Goal: Task Accomplishment & Management: Use online tool/utility

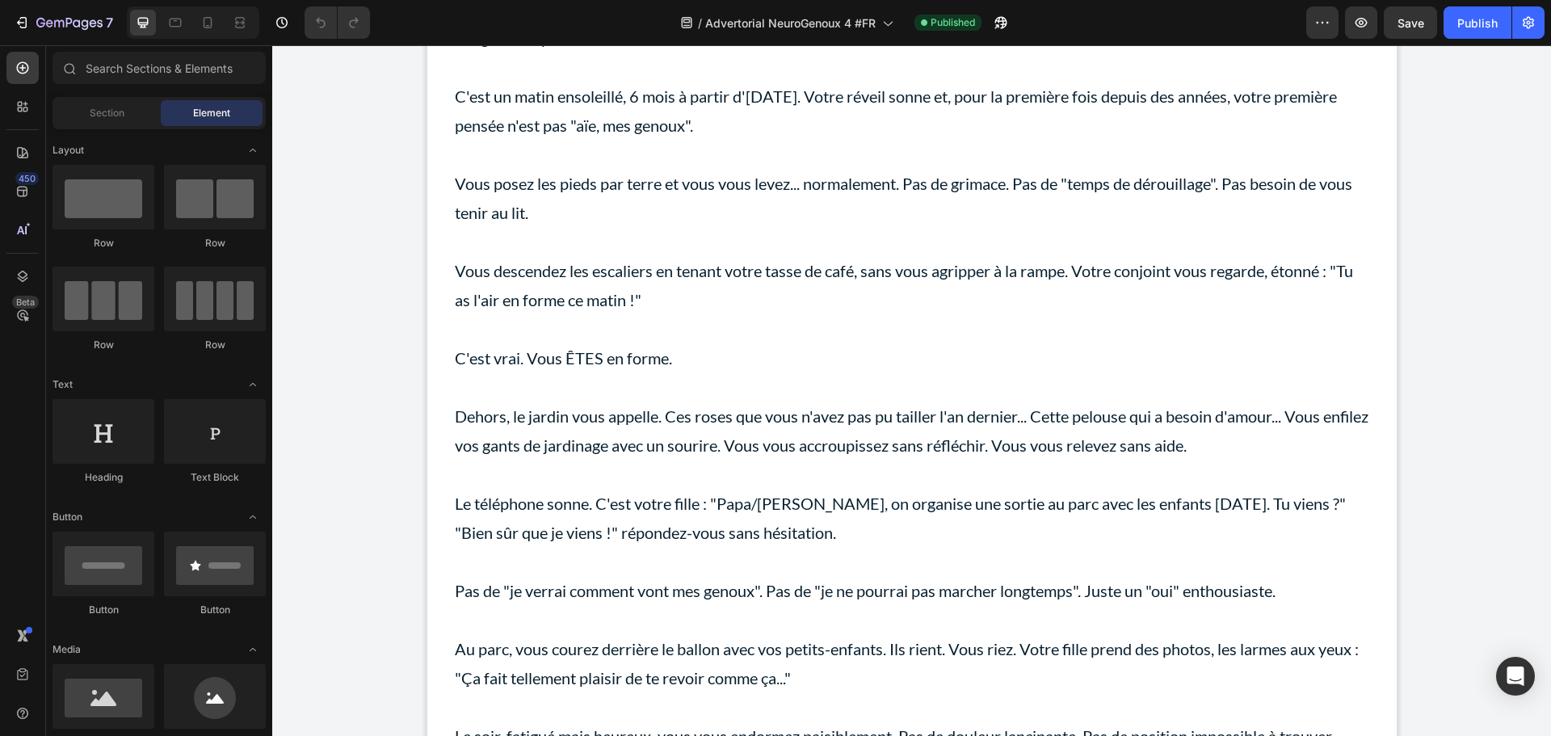
scroll to position [13539, 0]
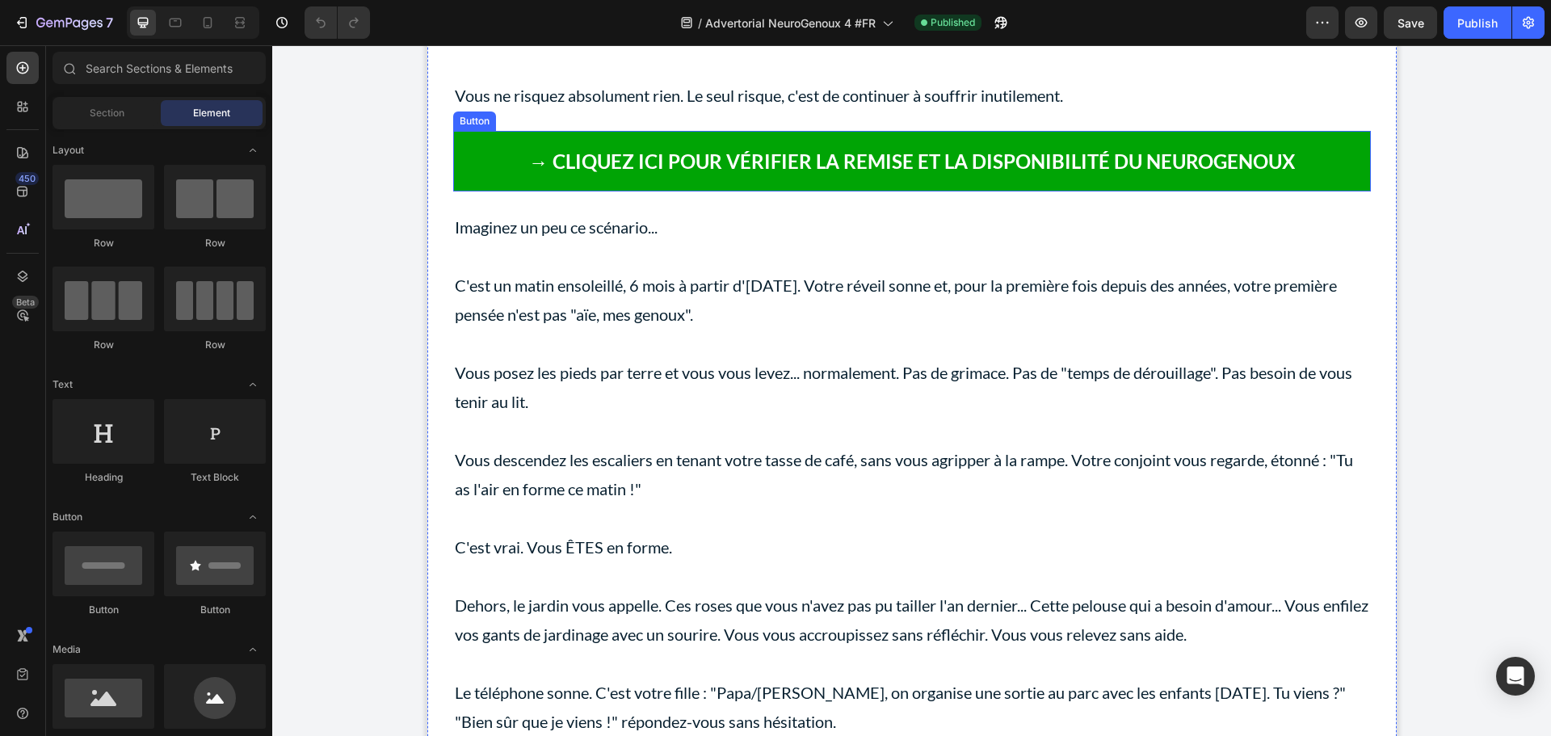
click at [468, 191] on link "→ CLIQUEZ ICI POUR VÉRIFIER LA REMISE ET LA DISPONIBILITÉ DU NEUROGENOUX" at bounding box center [912, 161] width 918 height 61
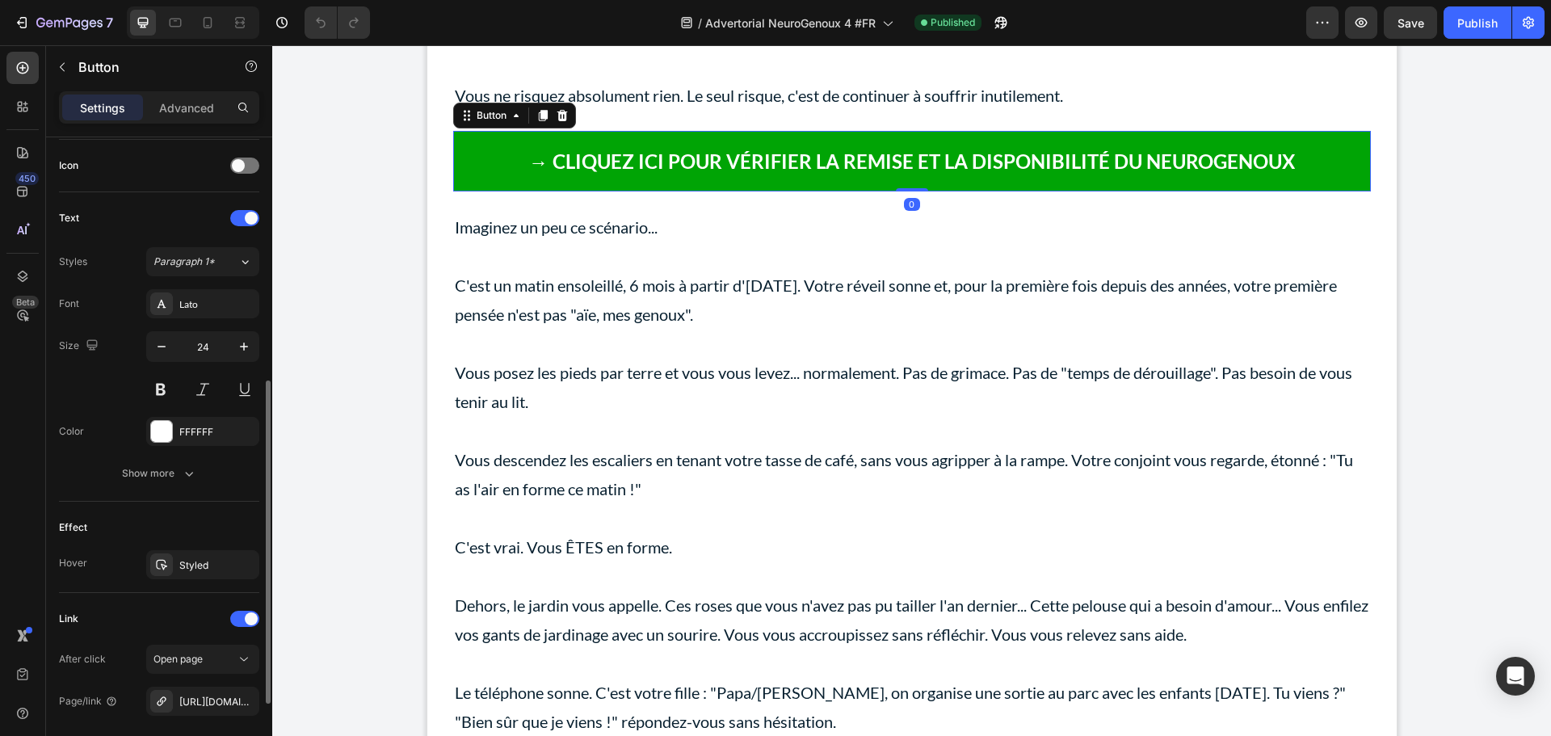
scroll to position [640, 0]
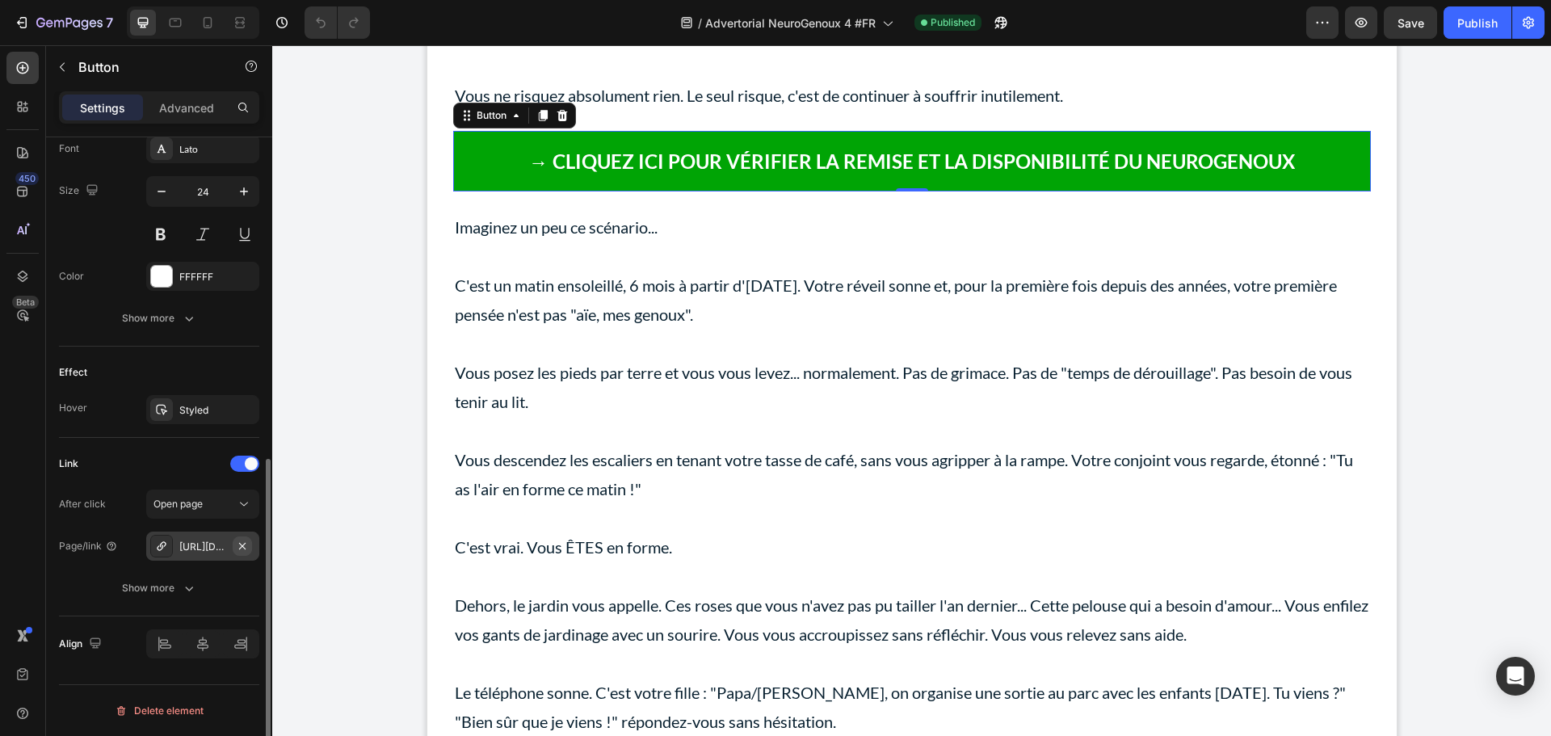
click at [240, 546] on icon "button" at bounding box center [242, 546] width 13 height 13
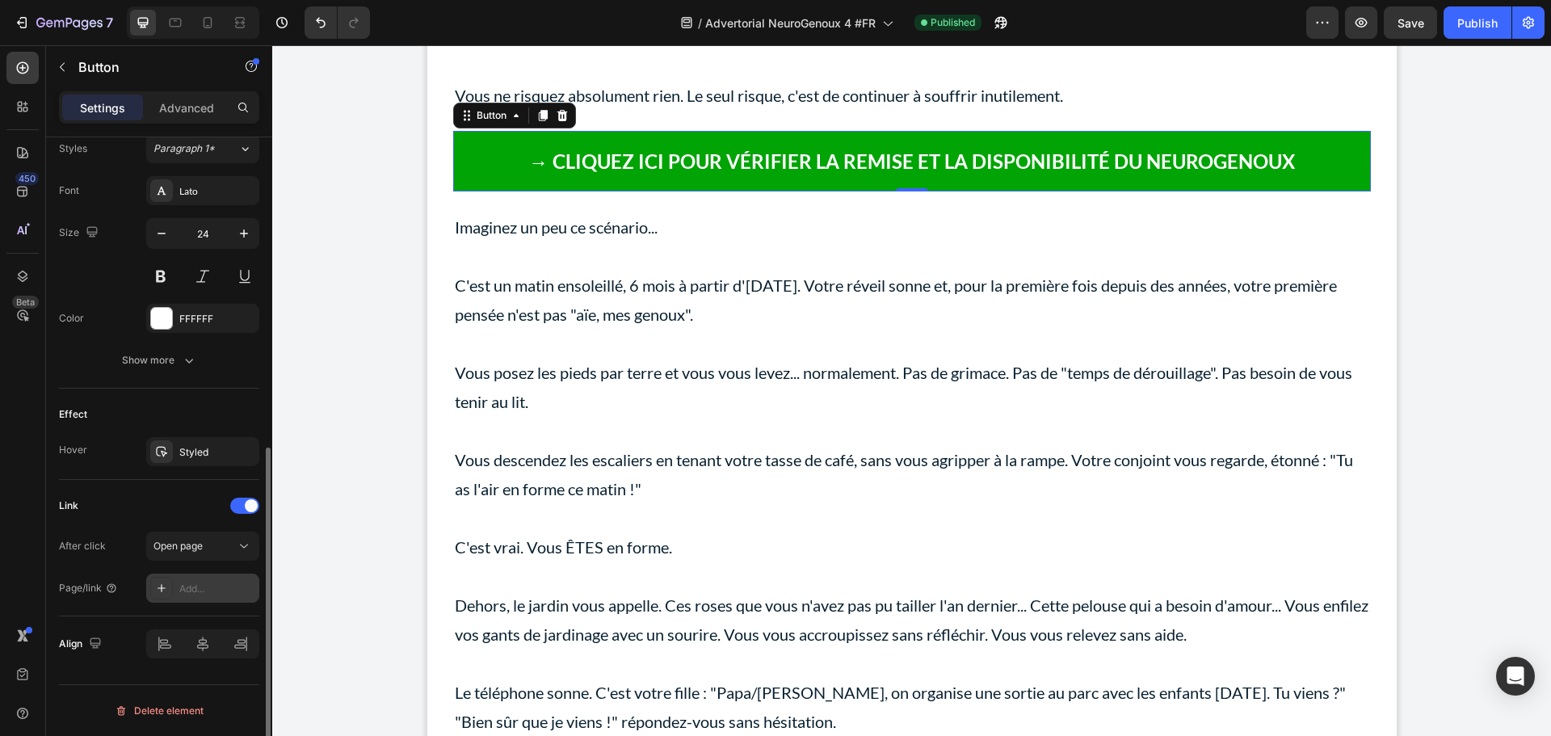
click at [199, 582] on div "Add..." at bounding box center [217, 589] width 76 height 15
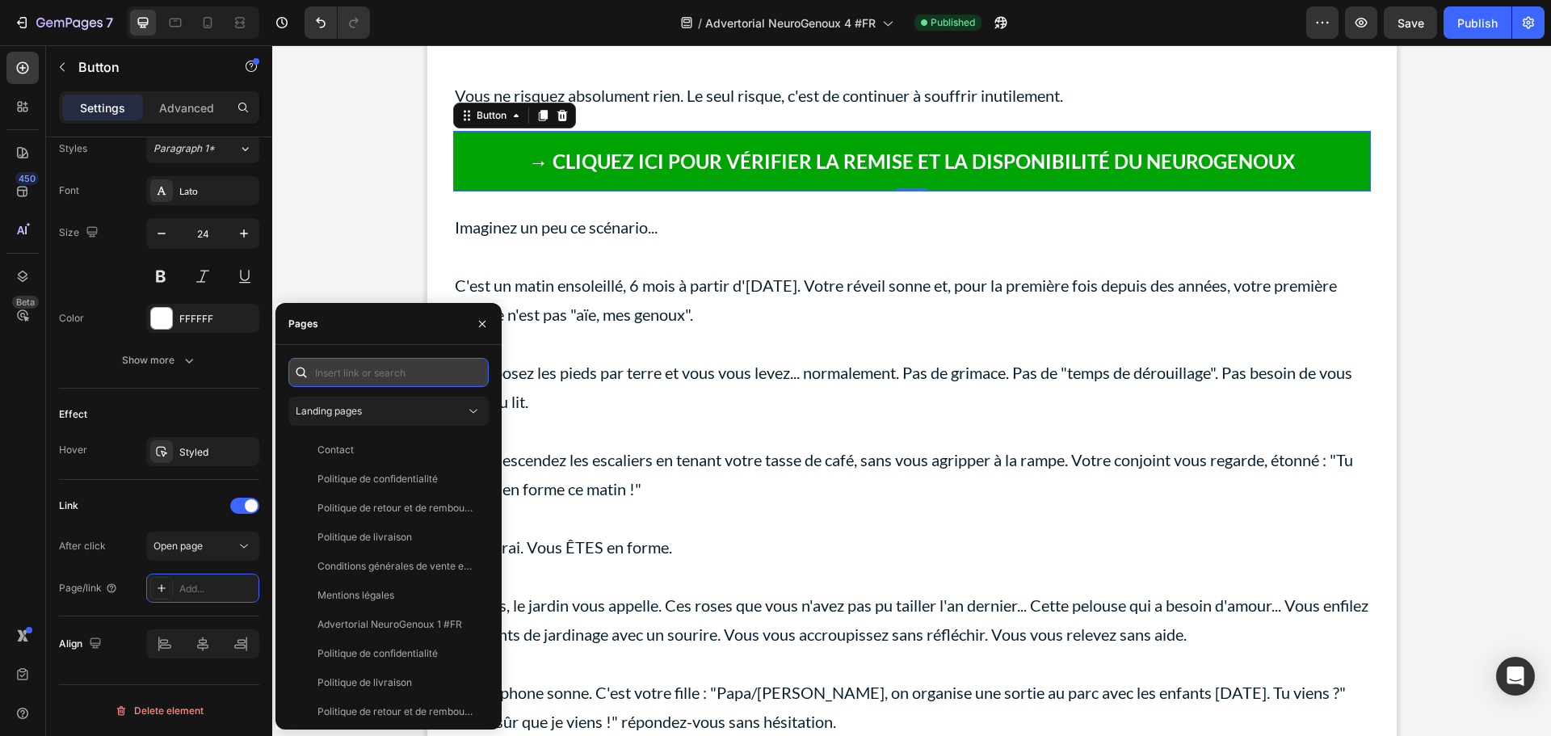
click at [363, 360] on input "text" at bounding box center [388, 372] width 200 height 29
paste input "[URL][DOMAIN_NAME]"
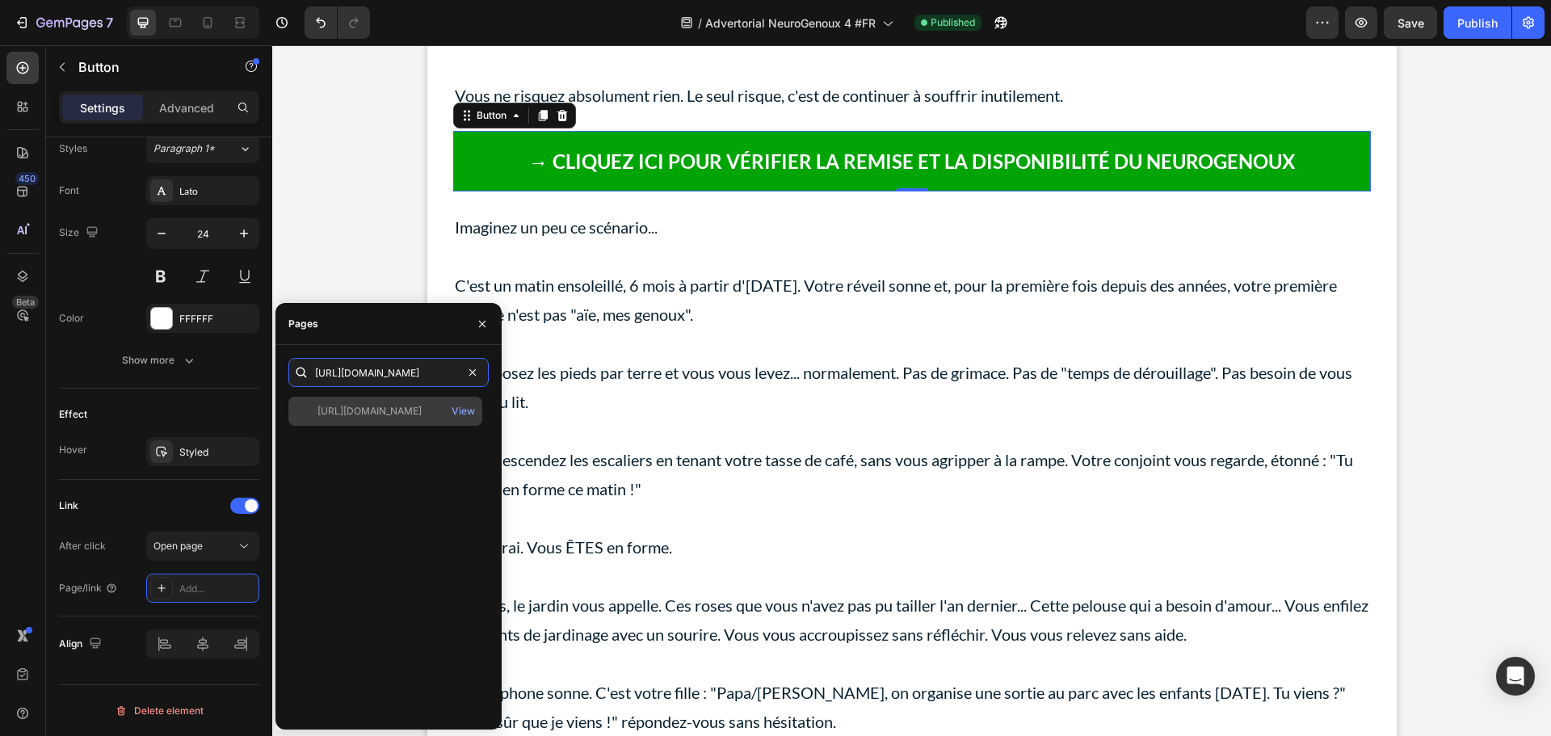
type input "[URL][DOMAIN_NAME]"
click at [372, 414] on div "[URL][DOMAIN_NAME]" at bounding box center [370, 411] width 104 height 15
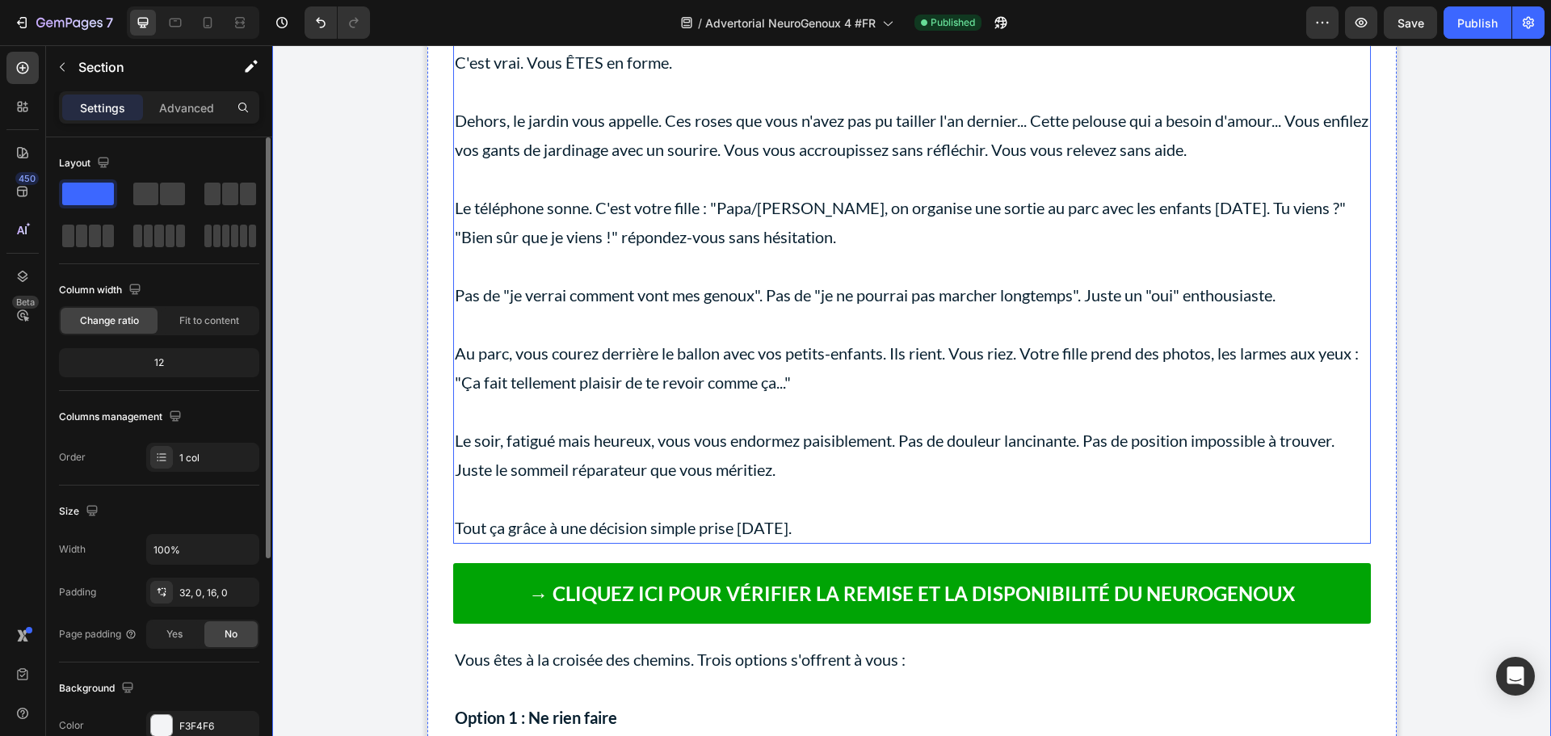
scroll to position [14589, 0]
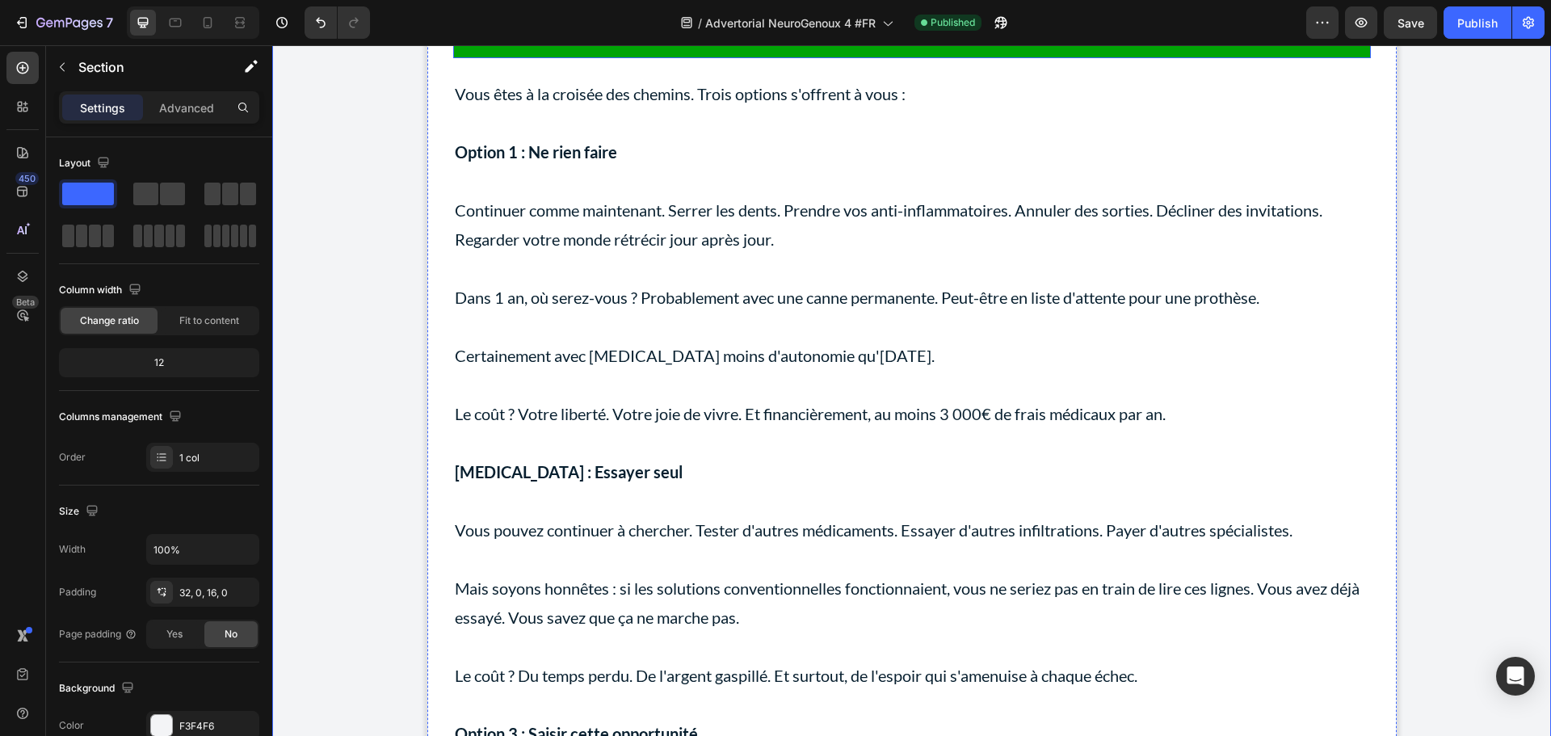
click at [505, 58] on div "→ CLIQUEZ ICI POUR VÉRIFIER LA REMISE ET LA DISPONIBILITÉ DU NEUROGENOUX Button" at bounding box center [912, 28] width 918 height 61
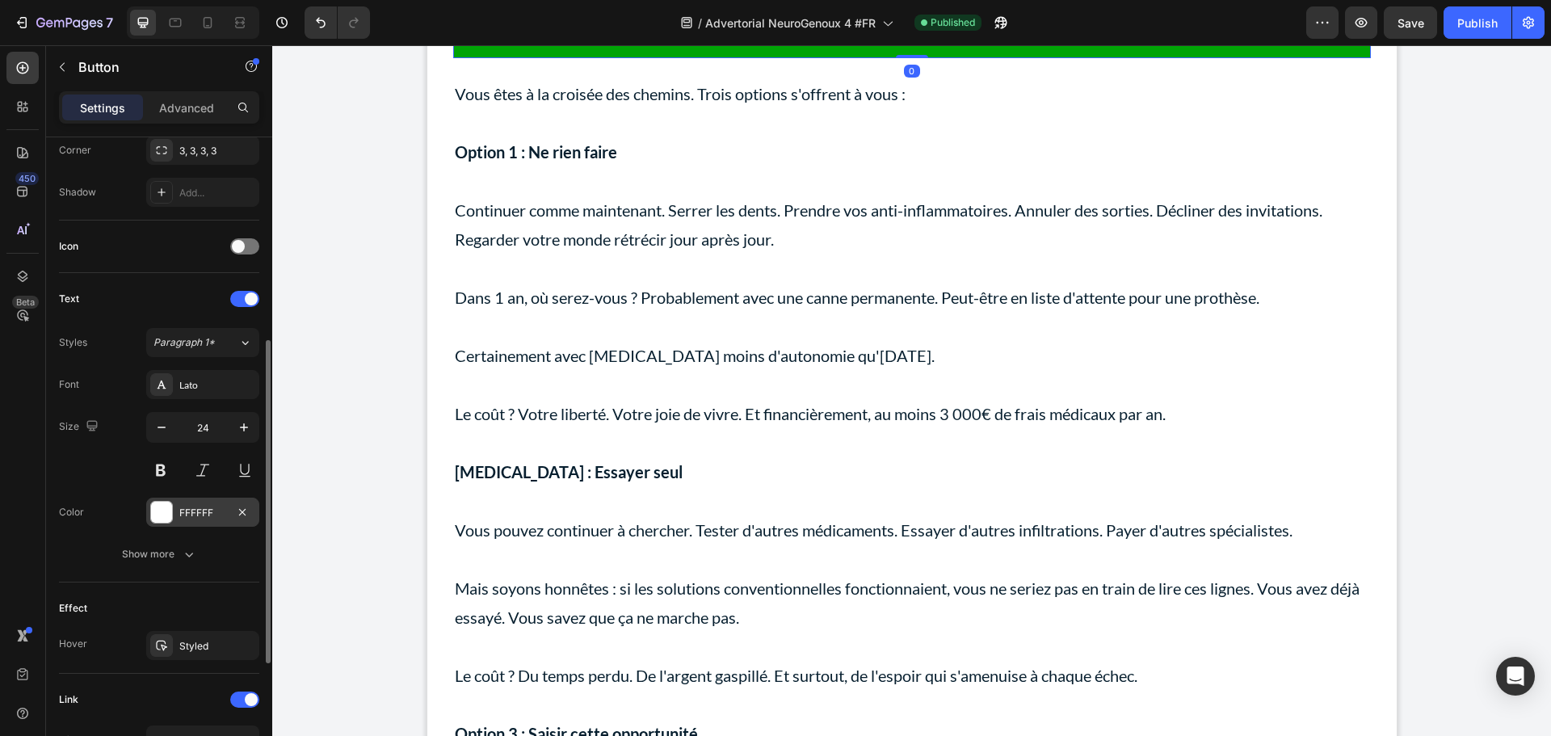
scroll to position [640, 0]
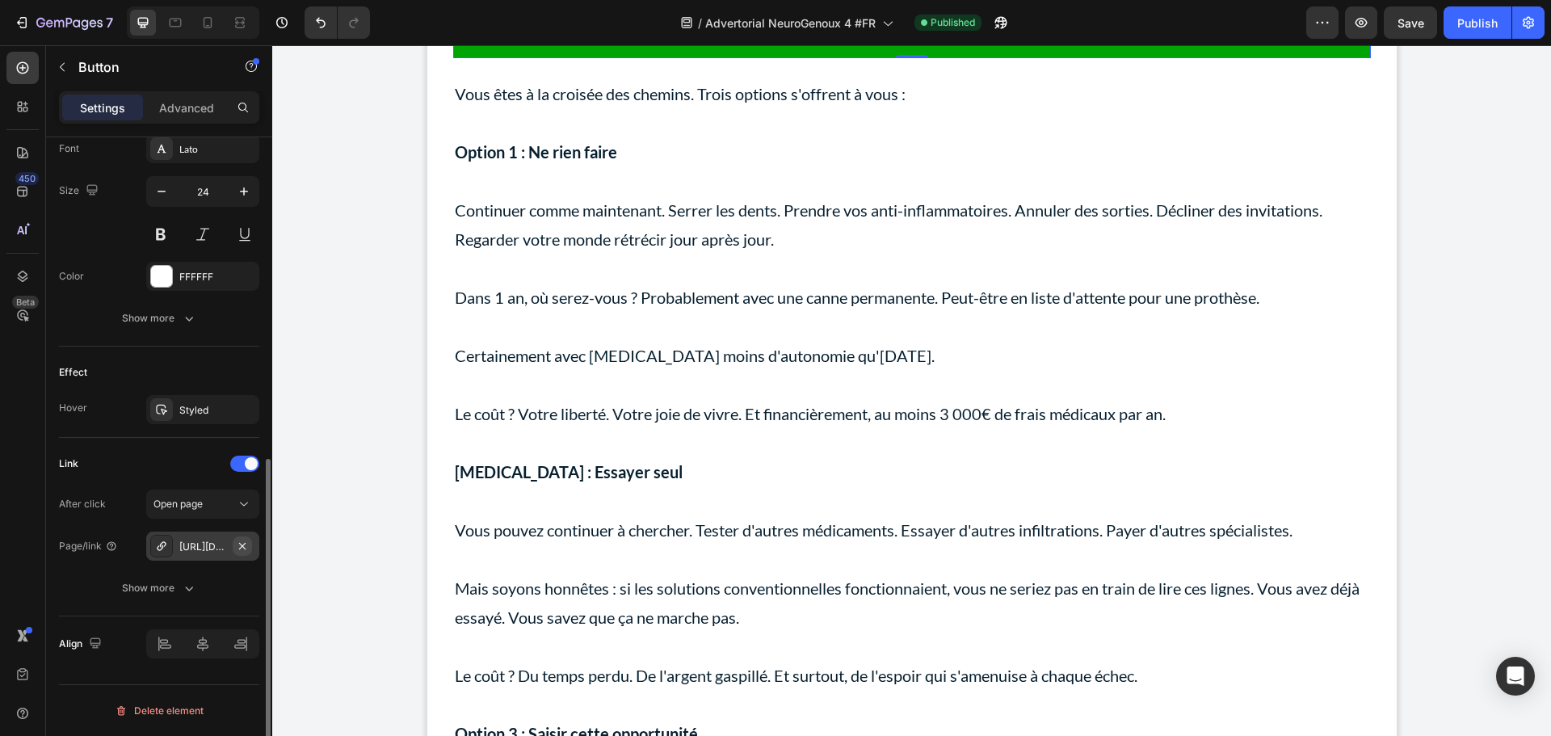
click at [238, 545] on icon "button" at bounding box center [242, 546] width 13 height 13
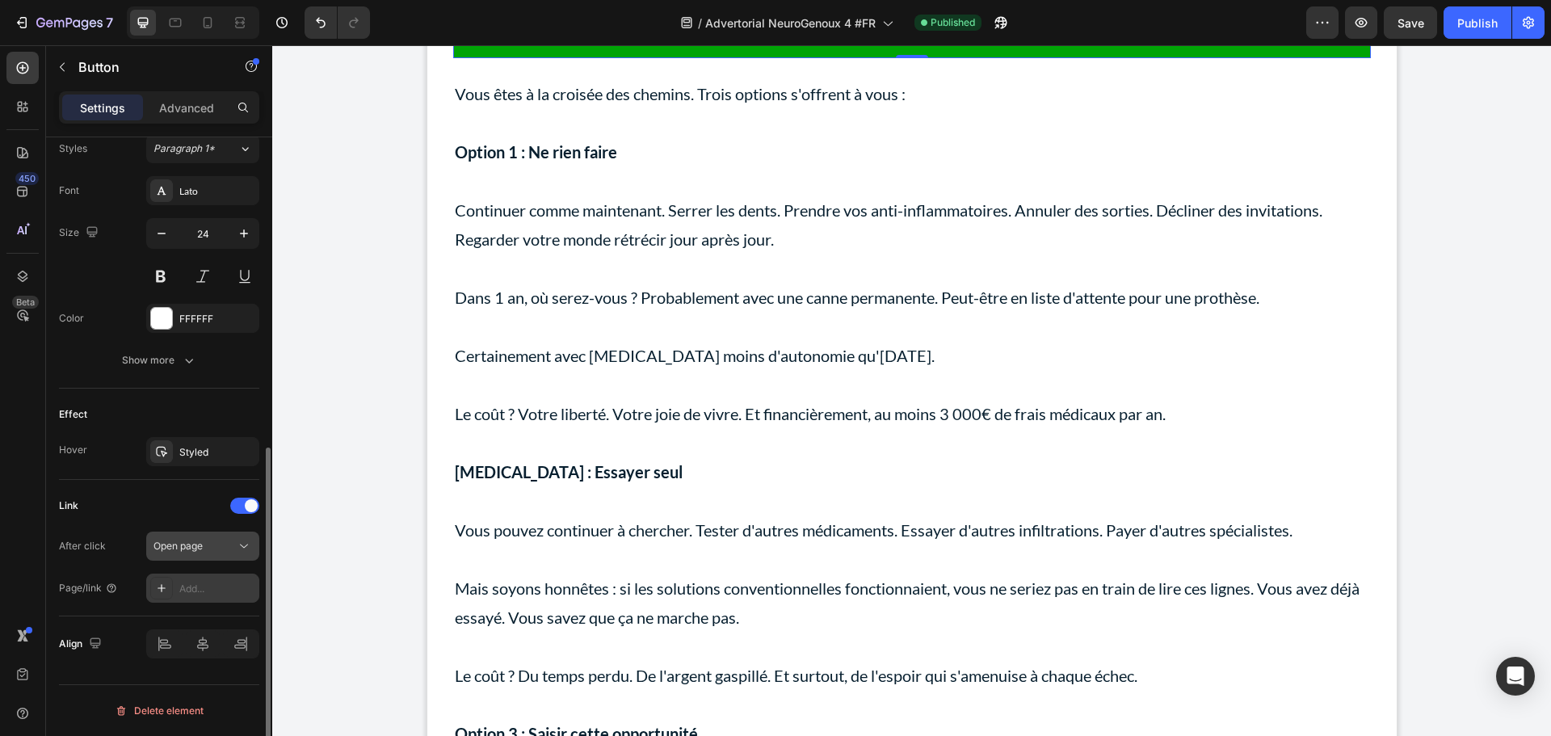
scroll to position [598, 0]
click at [196, 588] on div "Add..." at bounding box center [217, 589] width 76 height 15
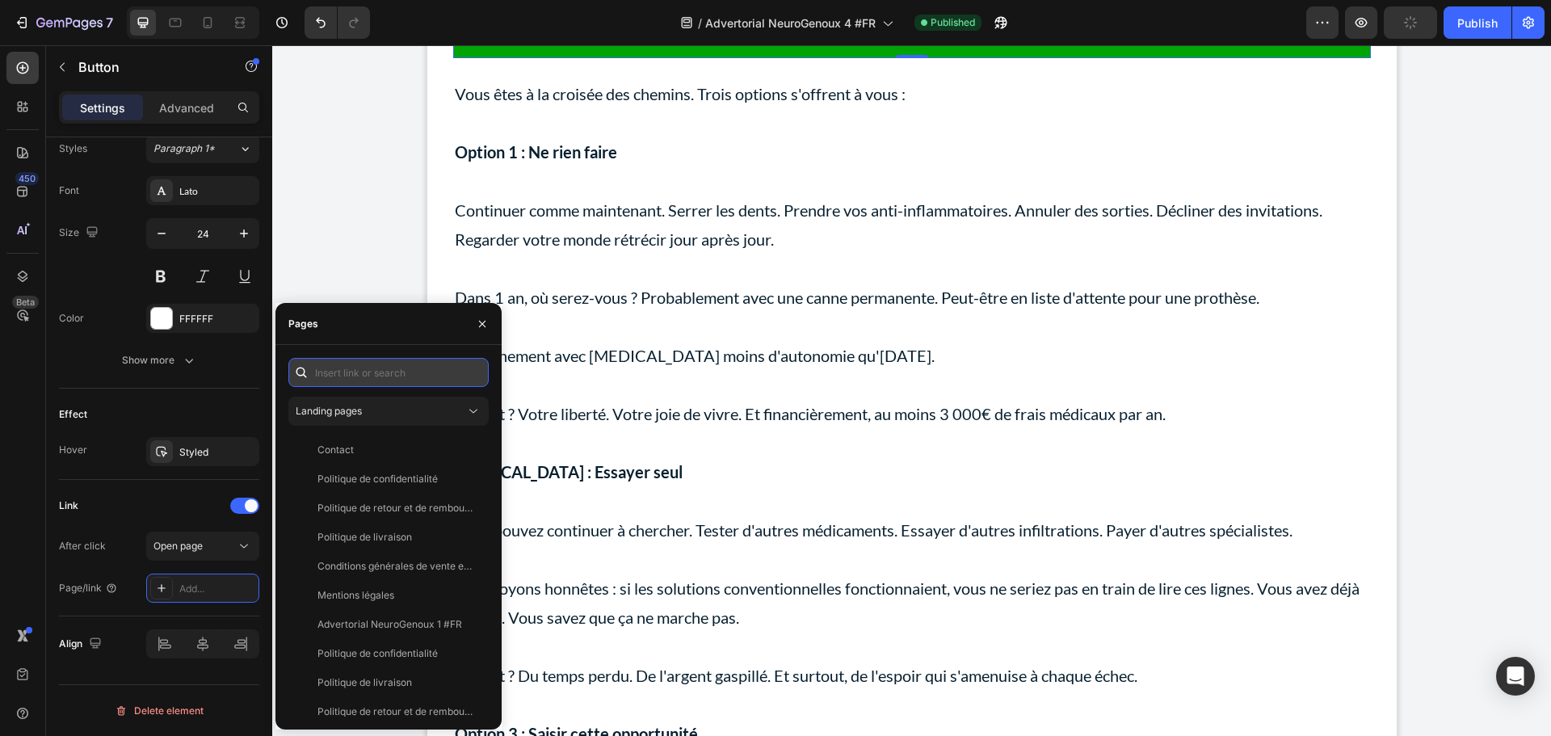
click at [356, 364] on input "text" at bounding box center [388, 372] width 200 height 29
paste input "[URL][DOMAIN_NAME]"
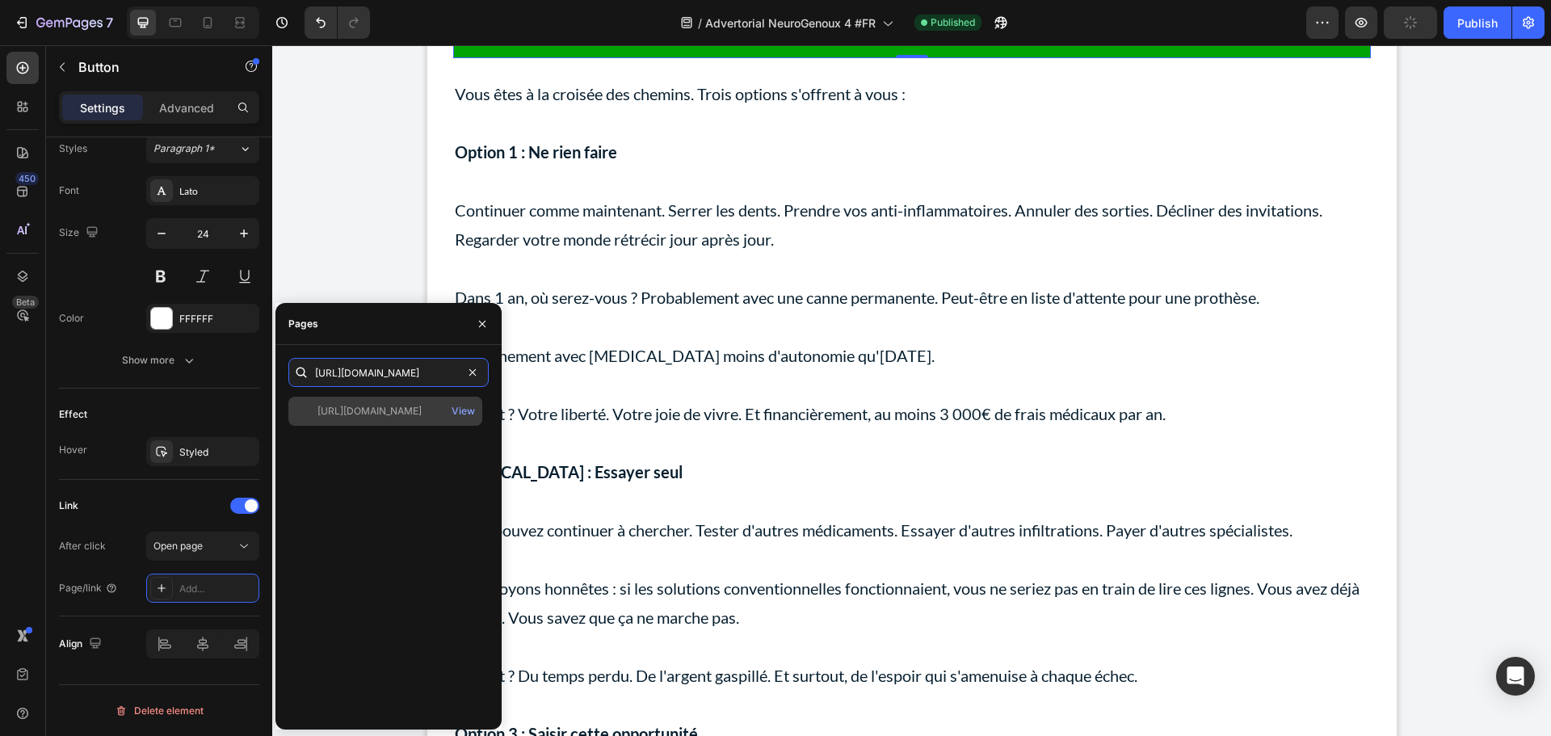
type input "[URL][DOMAIN_NAME]"
click at [369, 415] on div "[URL][DOMAIN_NAME]" at bounding box center [370, 411] width 104 height 15
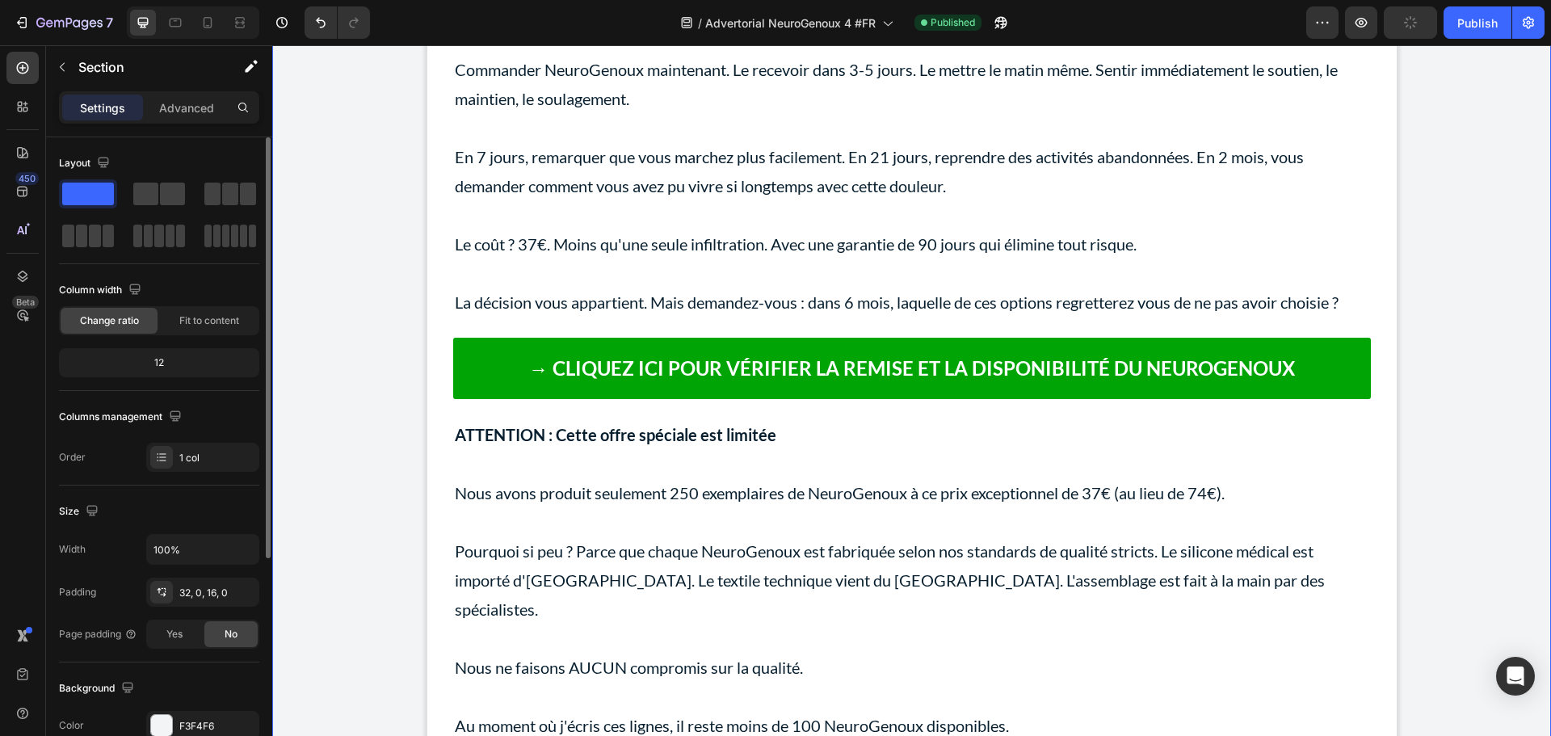
scroll to position [15397, 0]
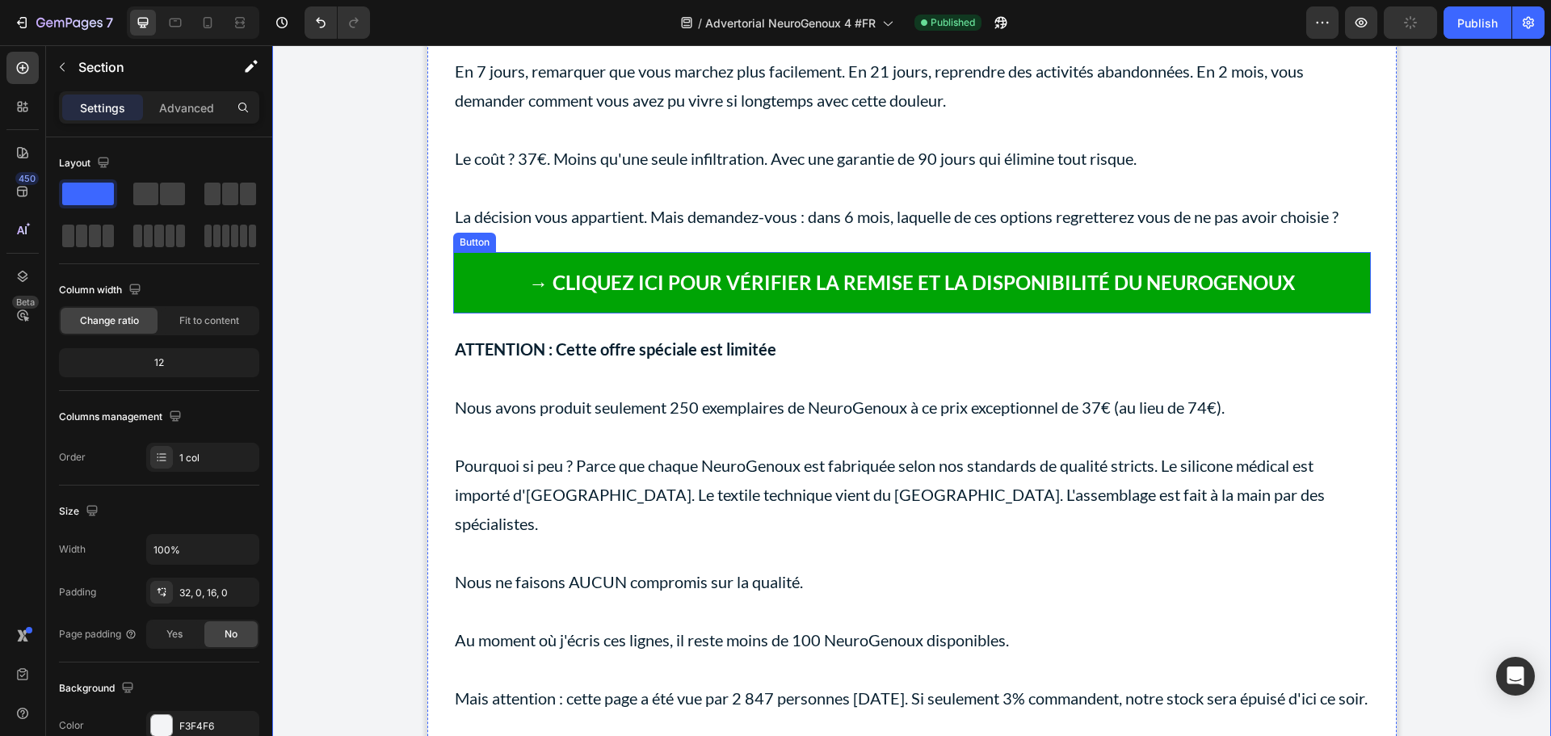
click at [513, 313] on link "→ CLIQUEZ ICI POUR VÉRIFIER LA REMISE ET LA DISPONIBILITÉ DU NEUROGENOUX" at bounding box center [912, 282] width 918 height 61
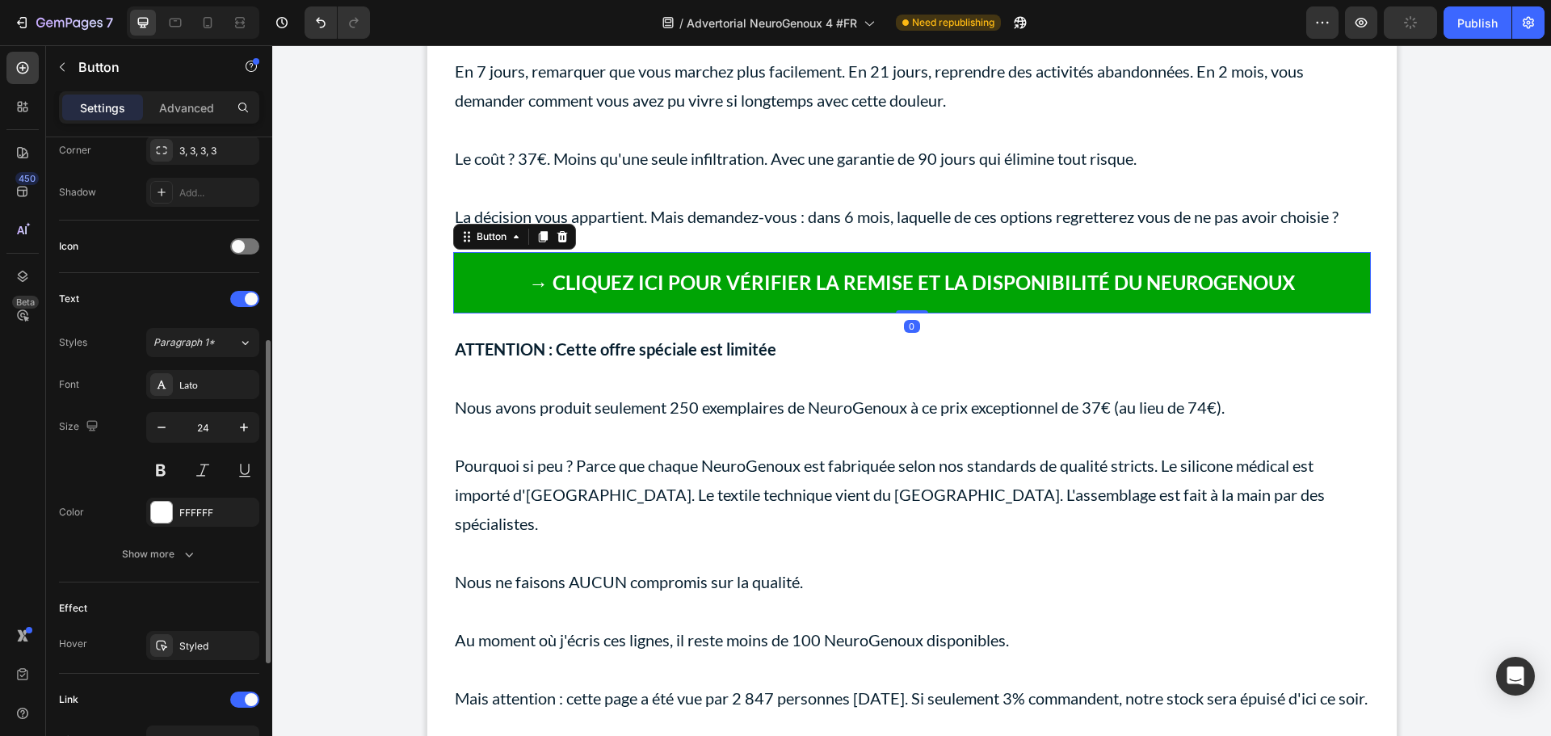
scroll to position [640, 0]
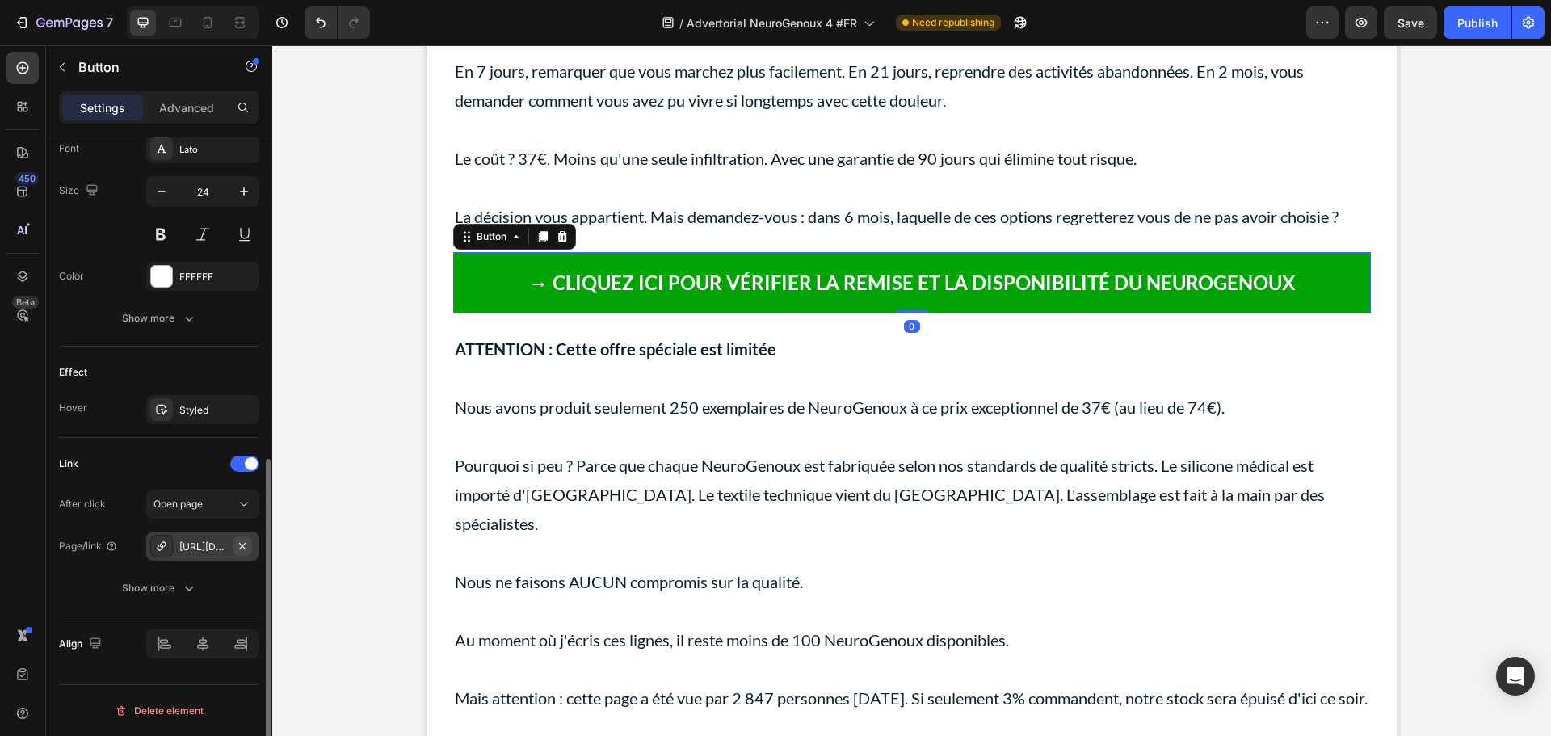
click at [240, 548] on icon "button" at bounding box center [242, 545] width 6 height 6
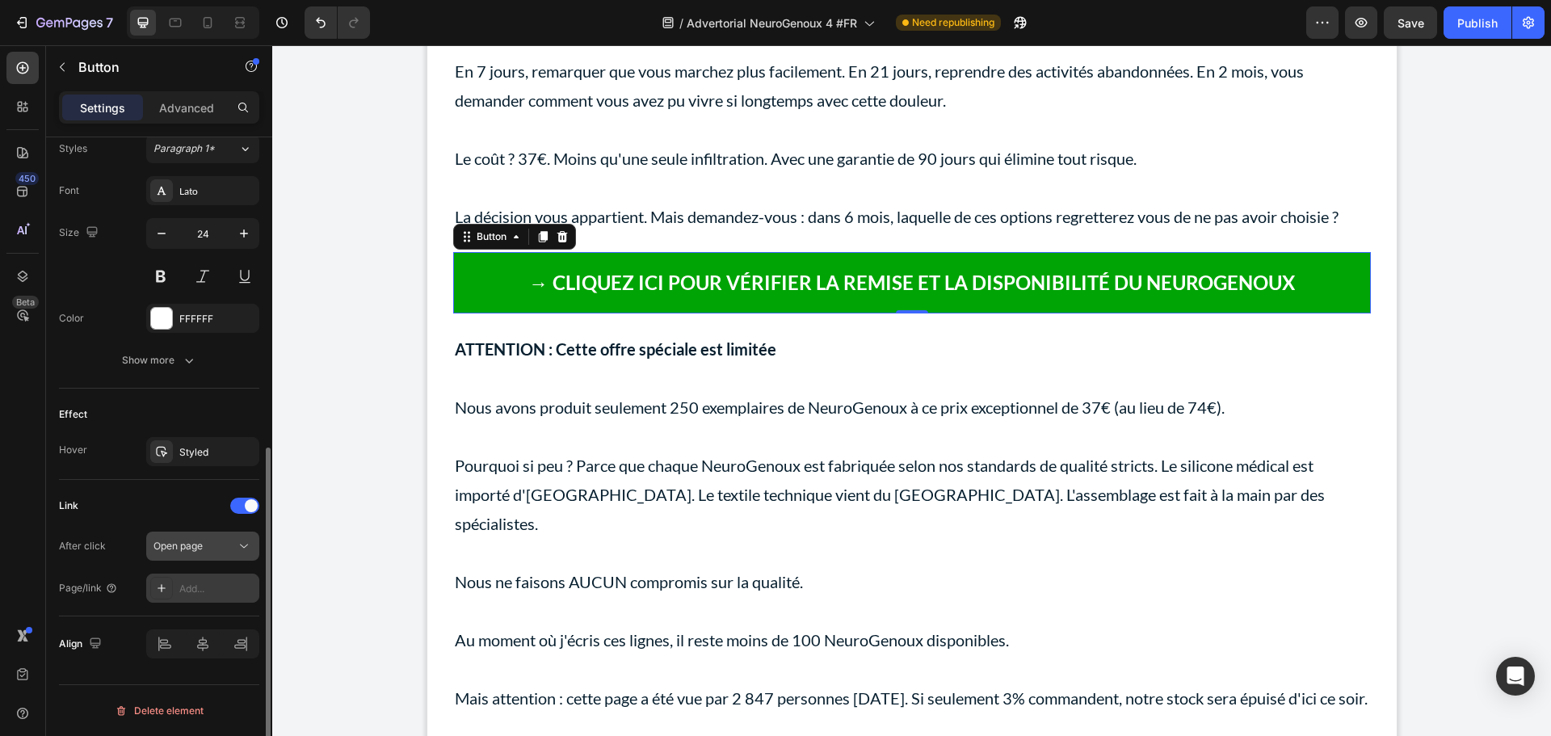
scroll to position [598, 0]
click at [195, 597] on div "Add..." at bounding box center [202, 588] width 113 height 29
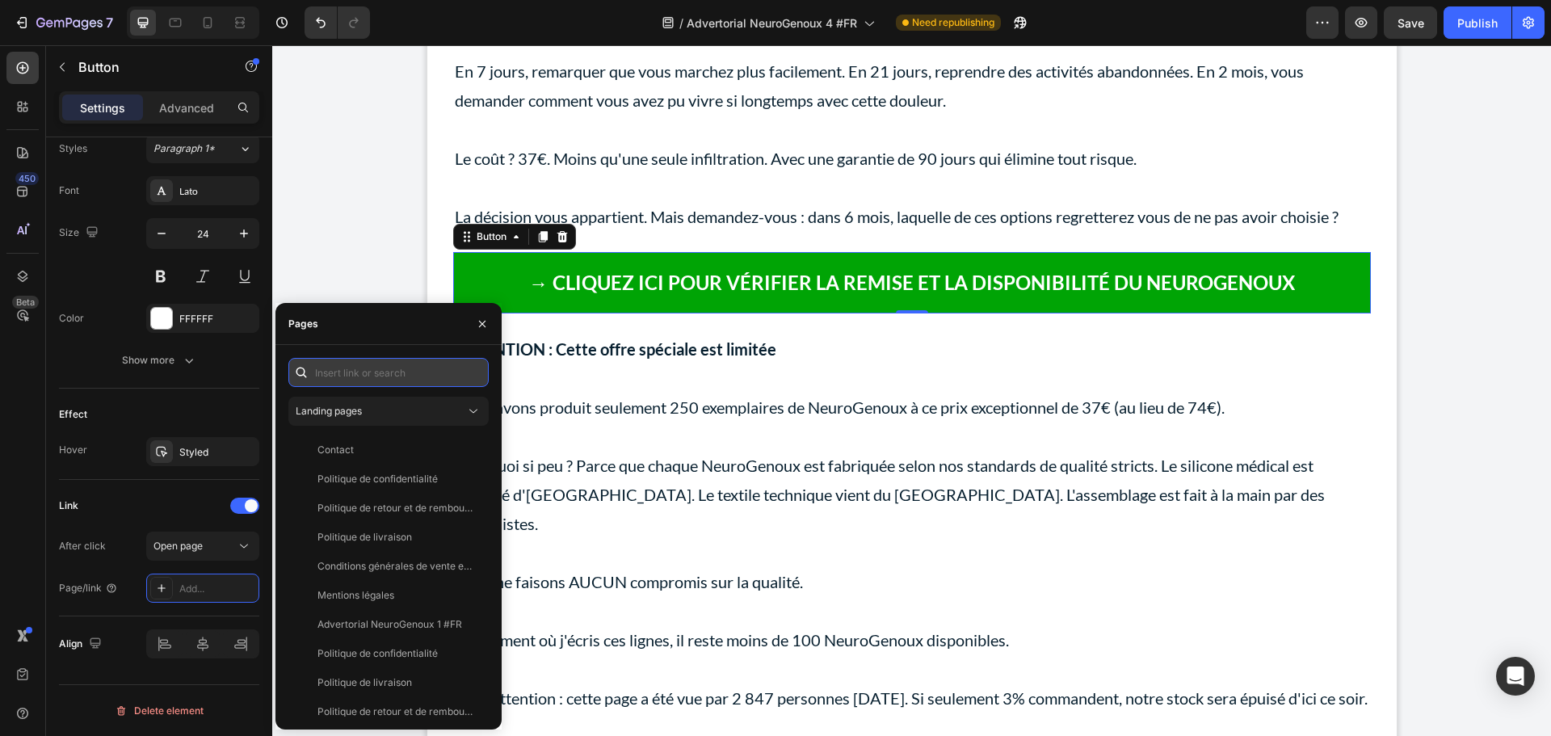
click at [346, 375] on input "text" at bounding box center [388, 372] width 200 height 29
paste input "[URL][DOMAIN_NAME]"
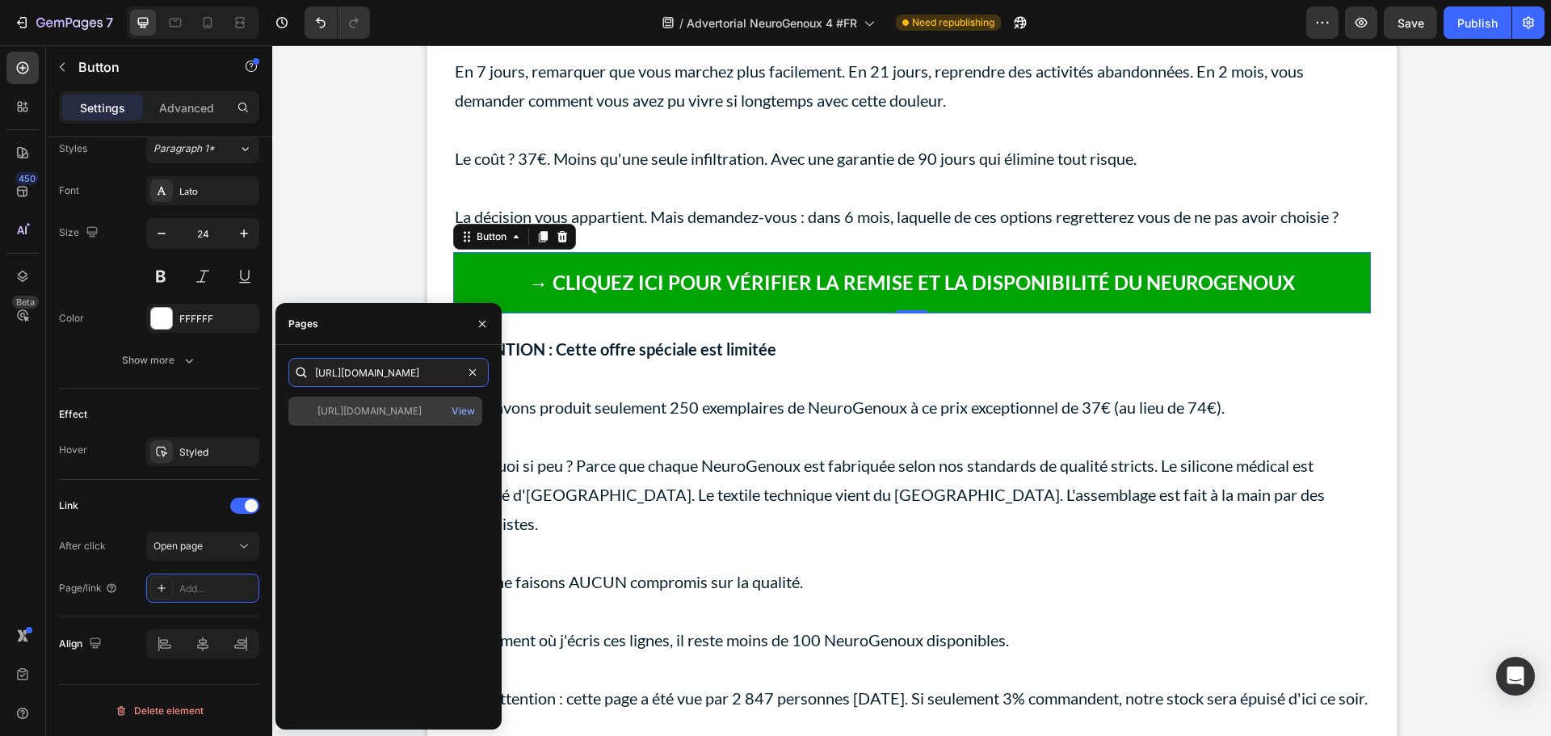
type input "[URL][DOMAIN_NAME]"
click at [364, 406] on div "[URL][DOMAIN_NAME]" at bounding box center [370, 411] width 104 height 15
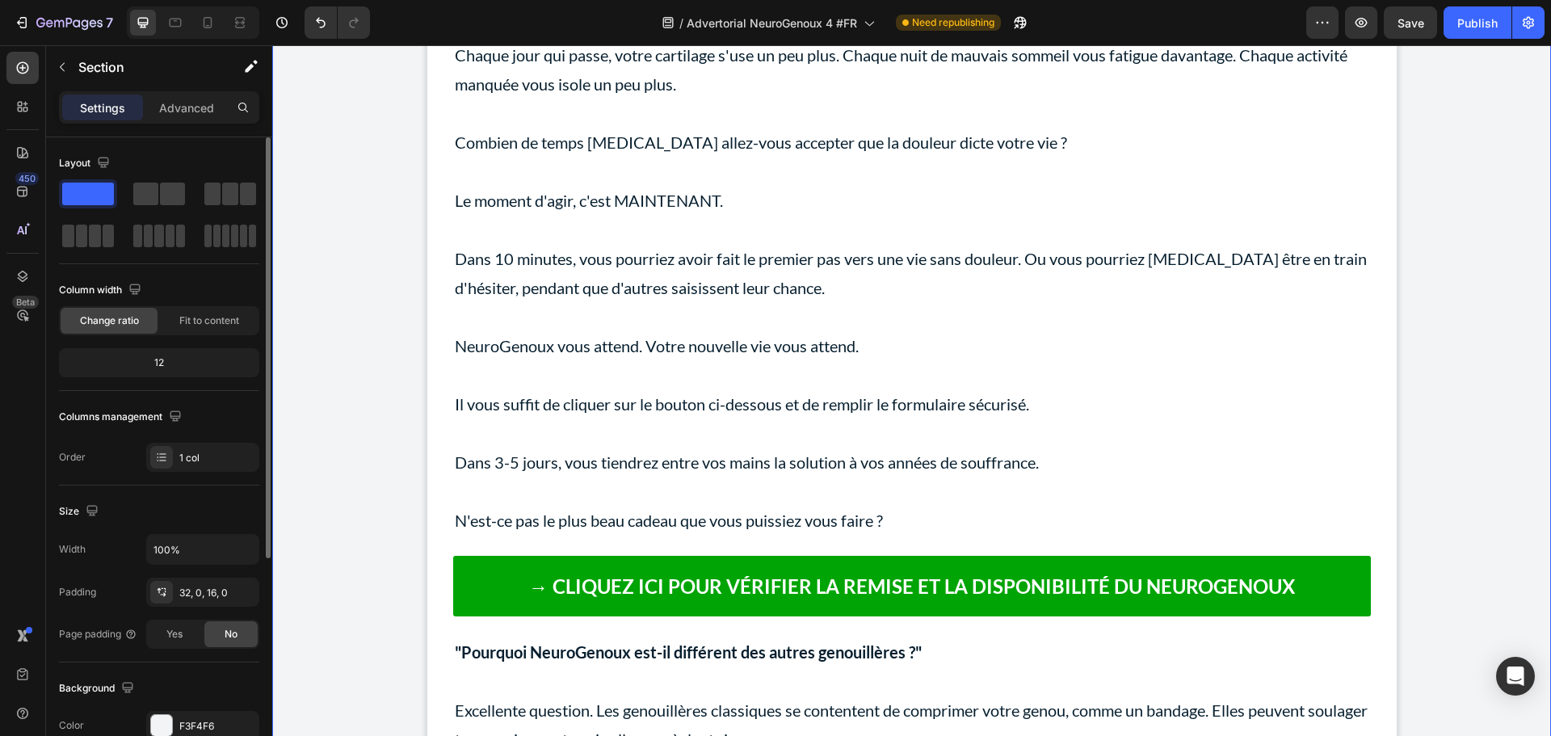
scroll to position [16932, 0]
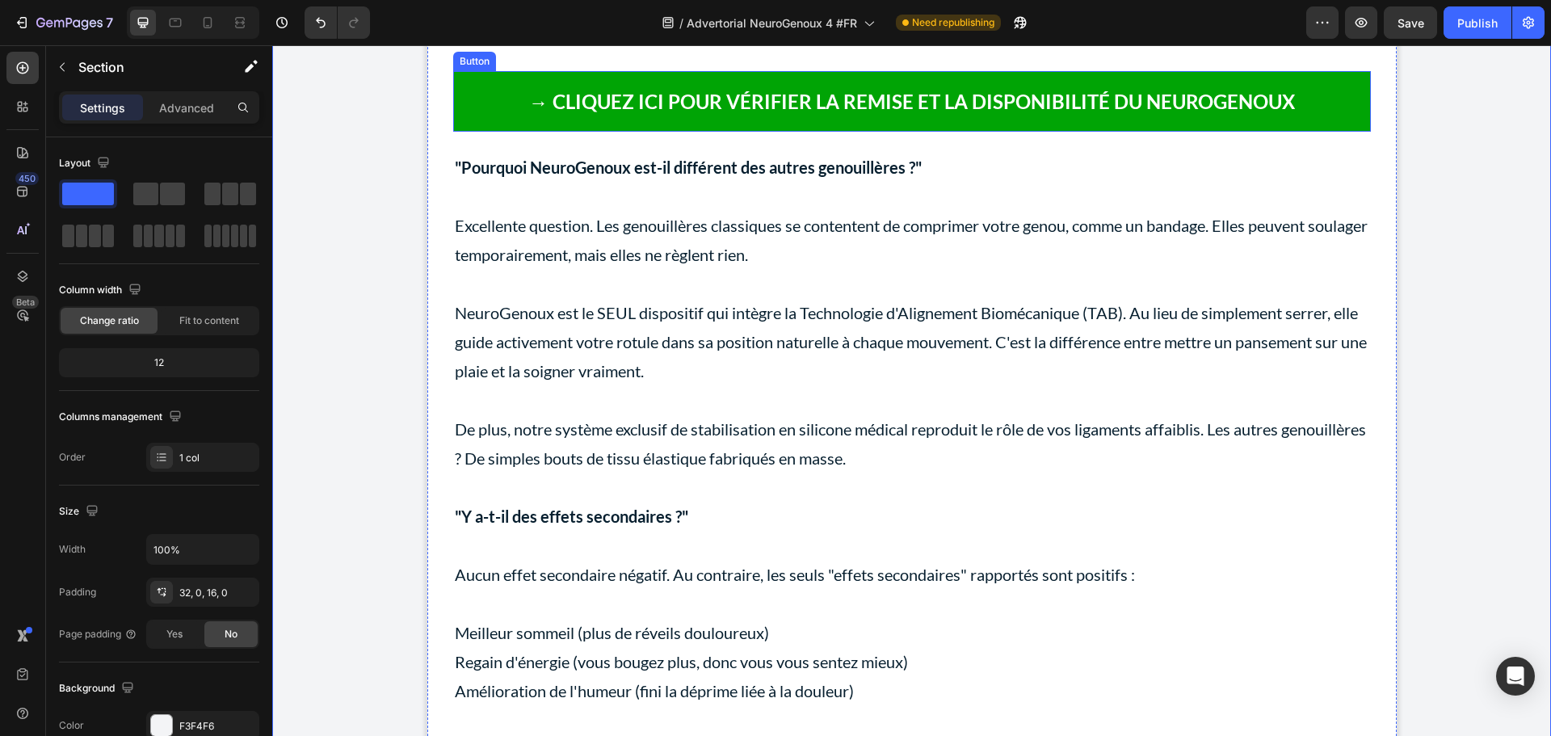
click at [494, 132] on link "→ CLIQUEZ ICI POUR VÉRIFIER LA REMISE ET LA DISPONIBILITÉ DU NEUROGENOUX" at bounding box center [912, 101] width 918 height 61
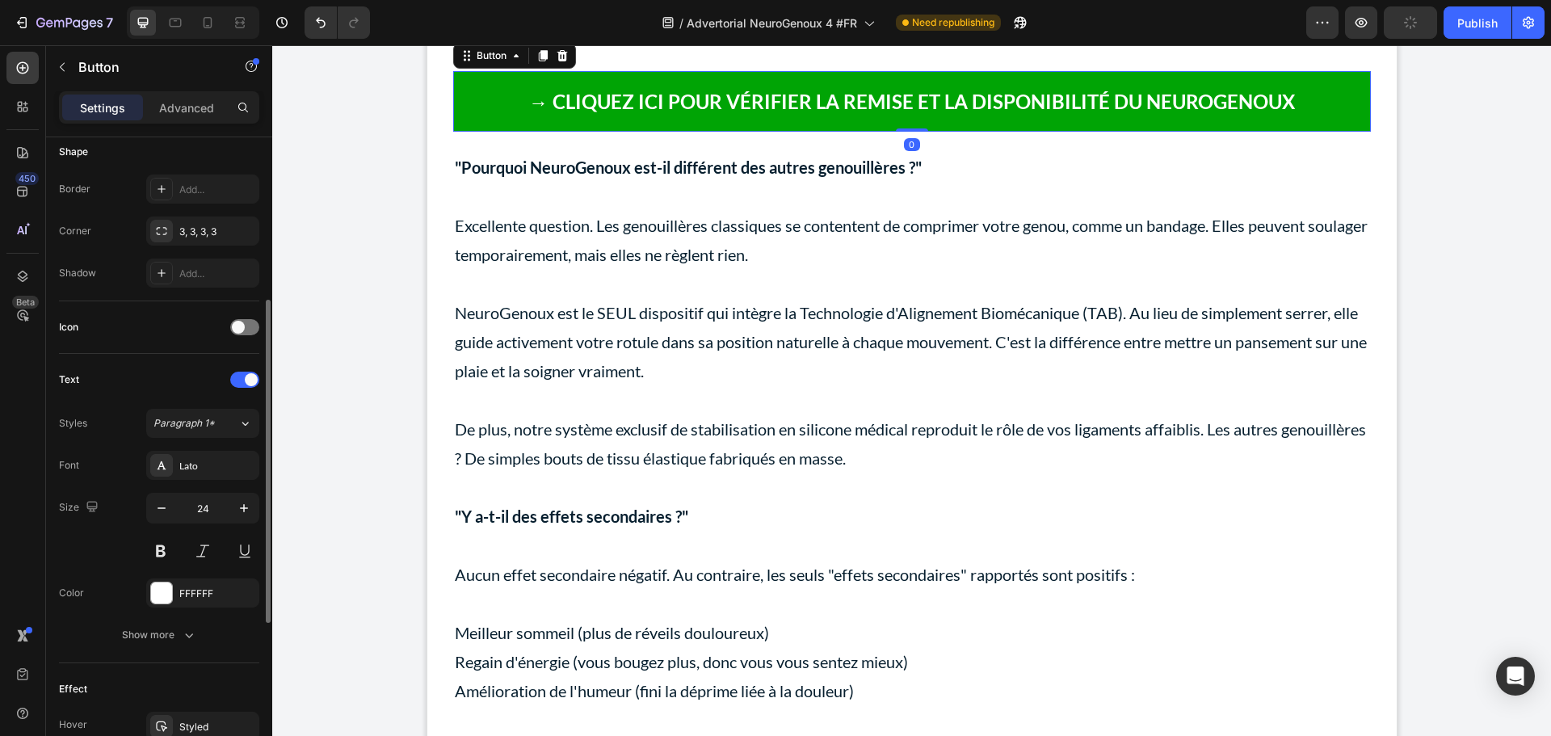
scroll to position [640, 0]
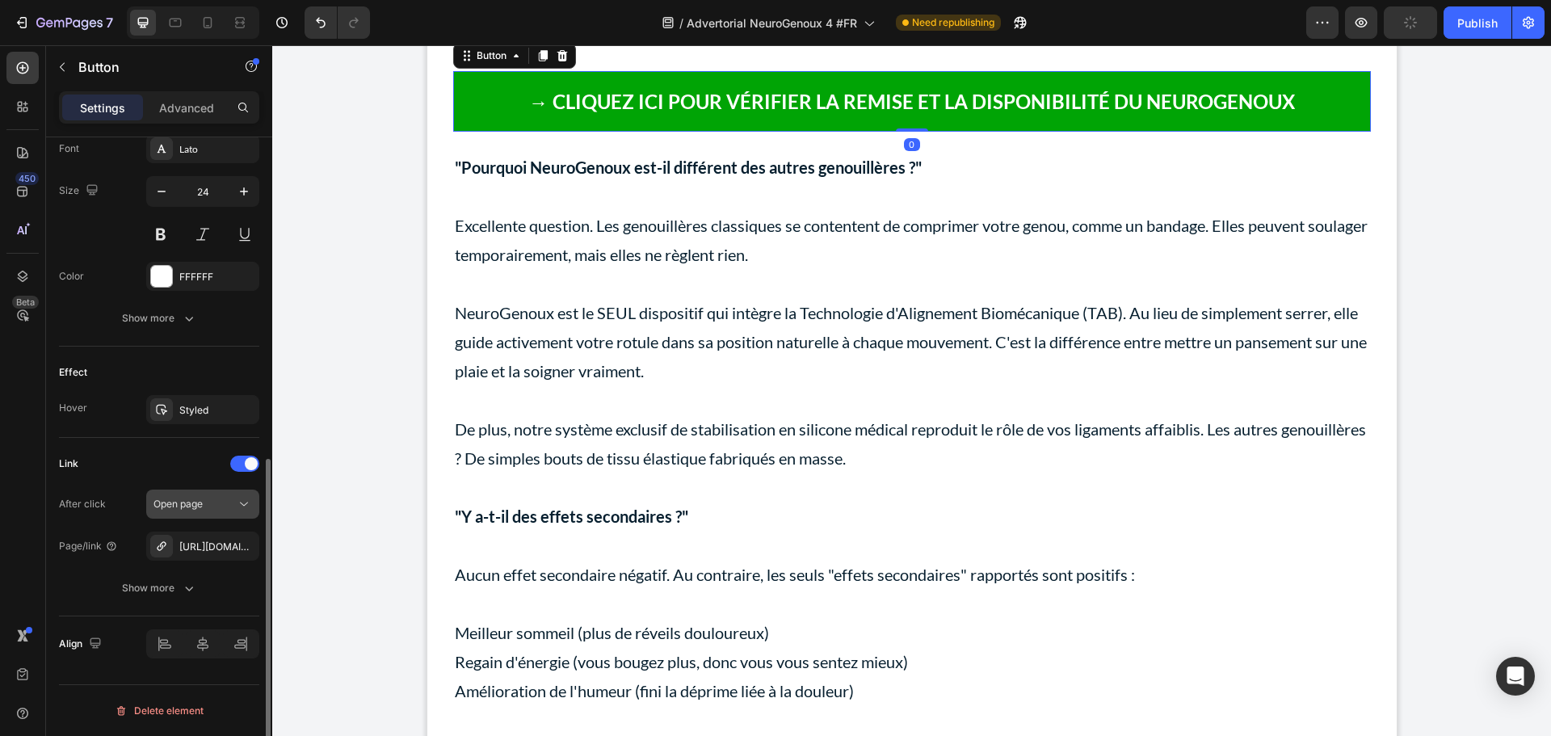
drag, startPoint x: 243, startPoint y: 545, endPoint x: 207, endPoint y: 545, distance: 36.4
click at [0, 0] on icon "button" at bounding box center [0, 0] width 0 height 0
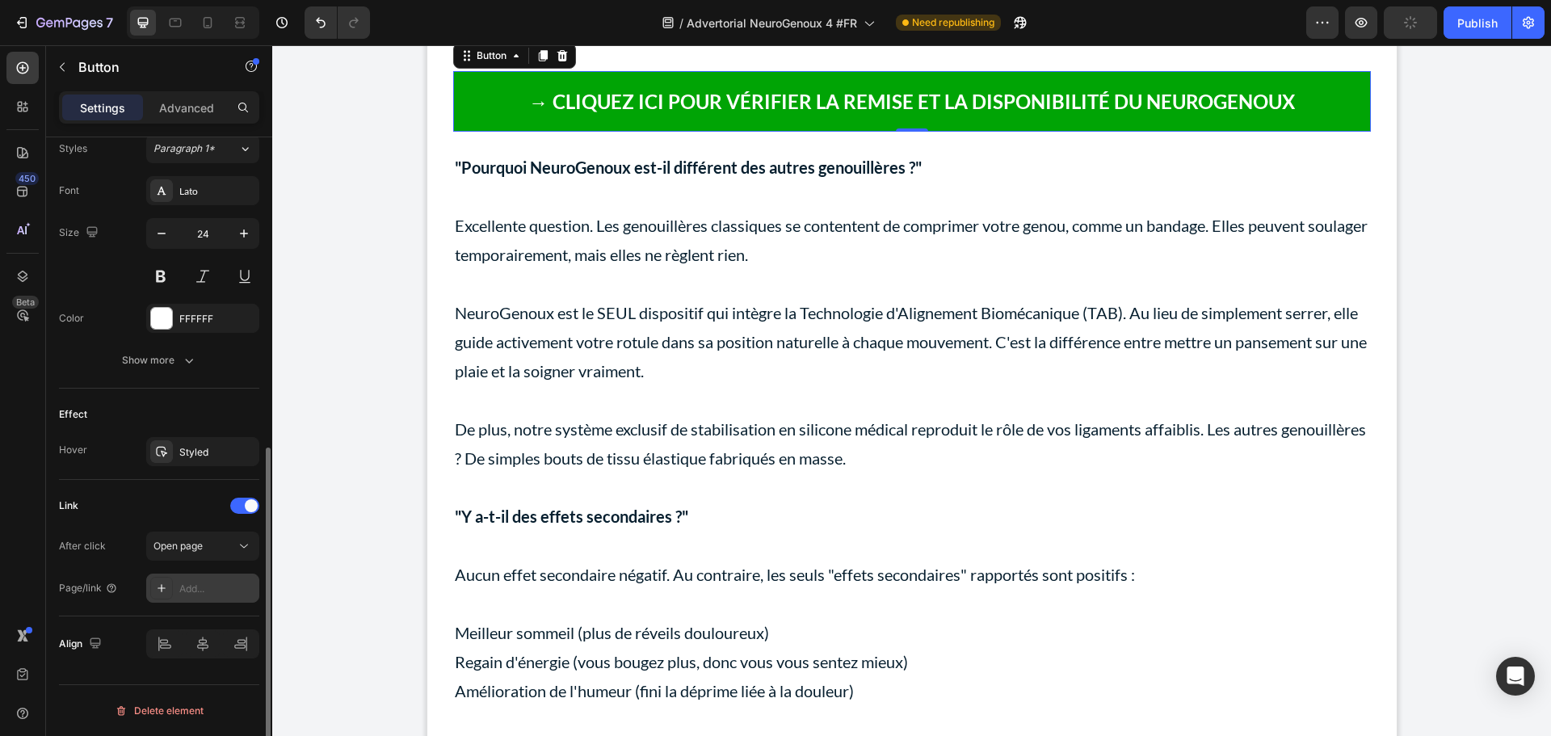
click at [199, 589] on div "Add..." at bounding box center [217, 589] width 76 height 15
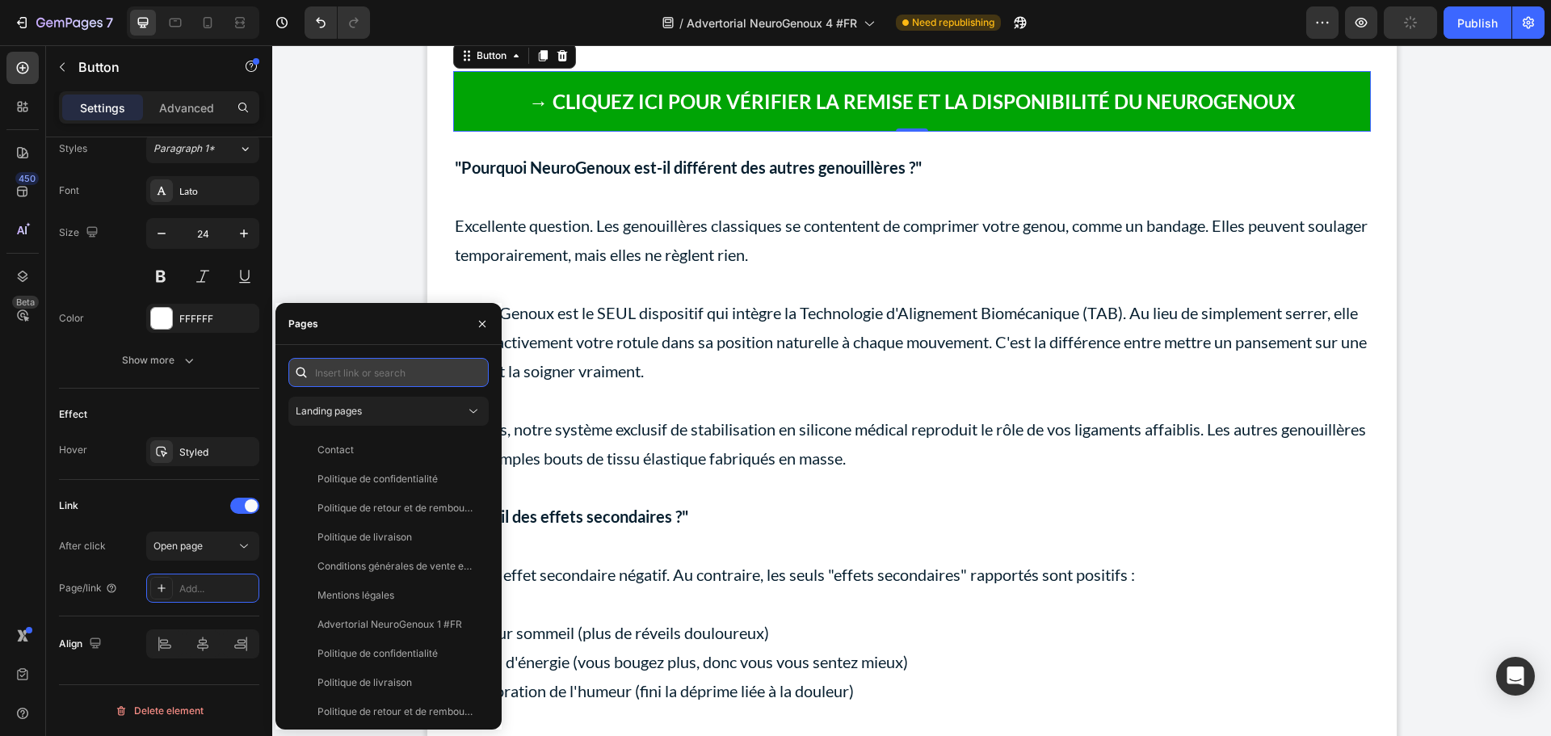
click at [355, 372] on input "text" at bounding box center [388, 372] width 200 height 29
paste input "[URL][DOMAIN_NAME]"
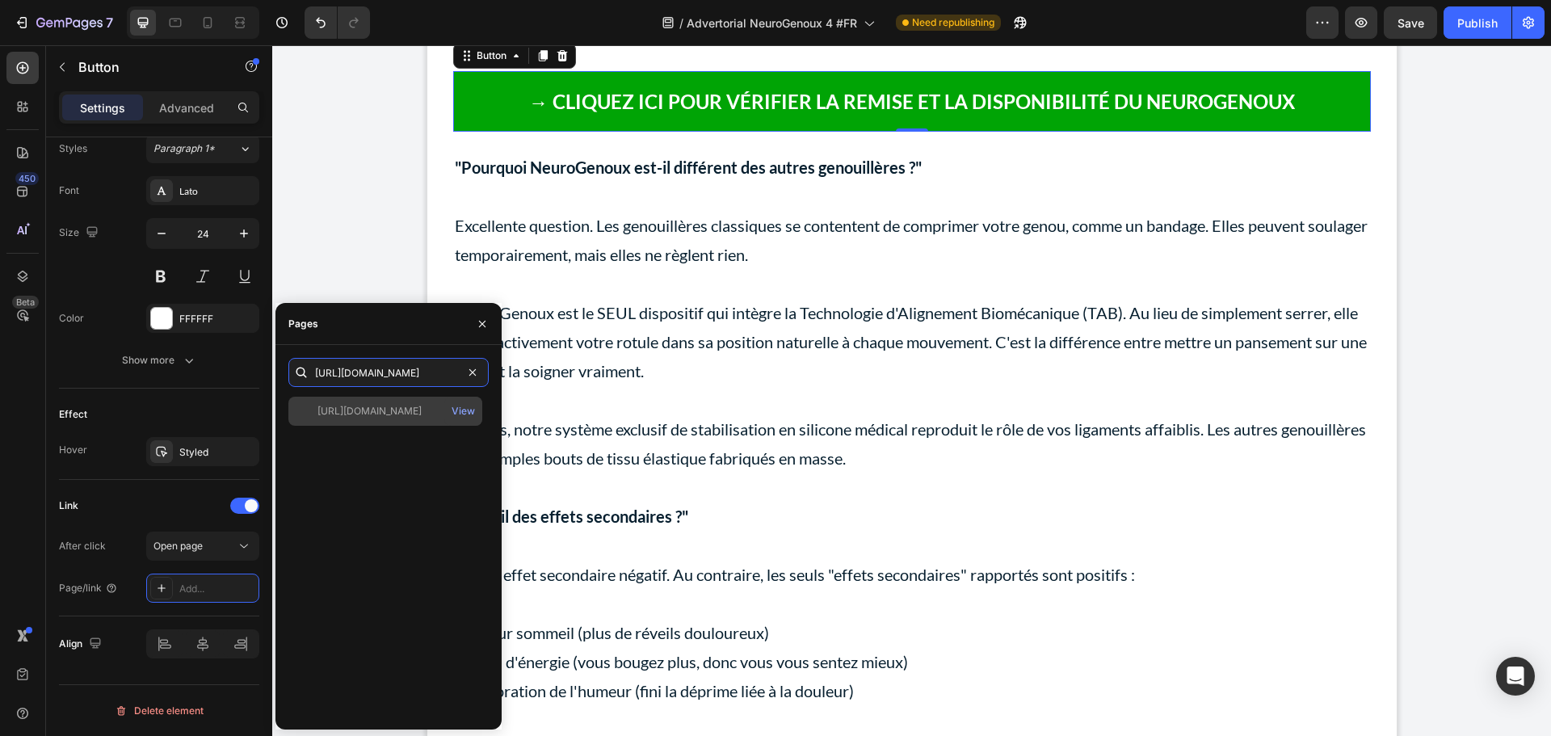
type input "[URL][DOMAIN_NAME]"
drag, startPoint x: 391, startPoint y: 409, endPoint x: 116, endPoint y: 216, distance: 335.8
click at [391, 409] on div "[URL][DOMAIN_NAME]" at bounding box center [370, 411] width 104 height 15
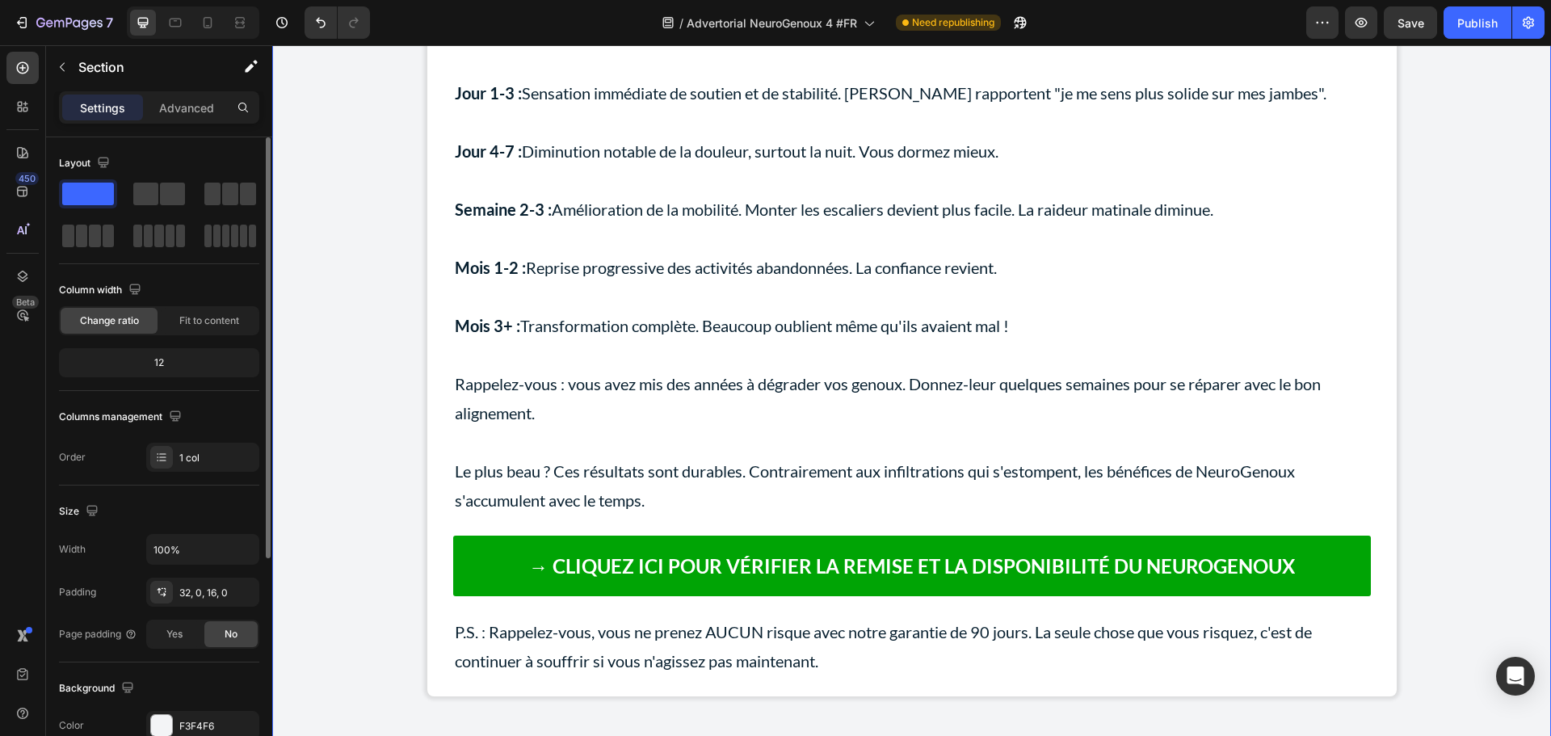
scroll to position [18548, 0]
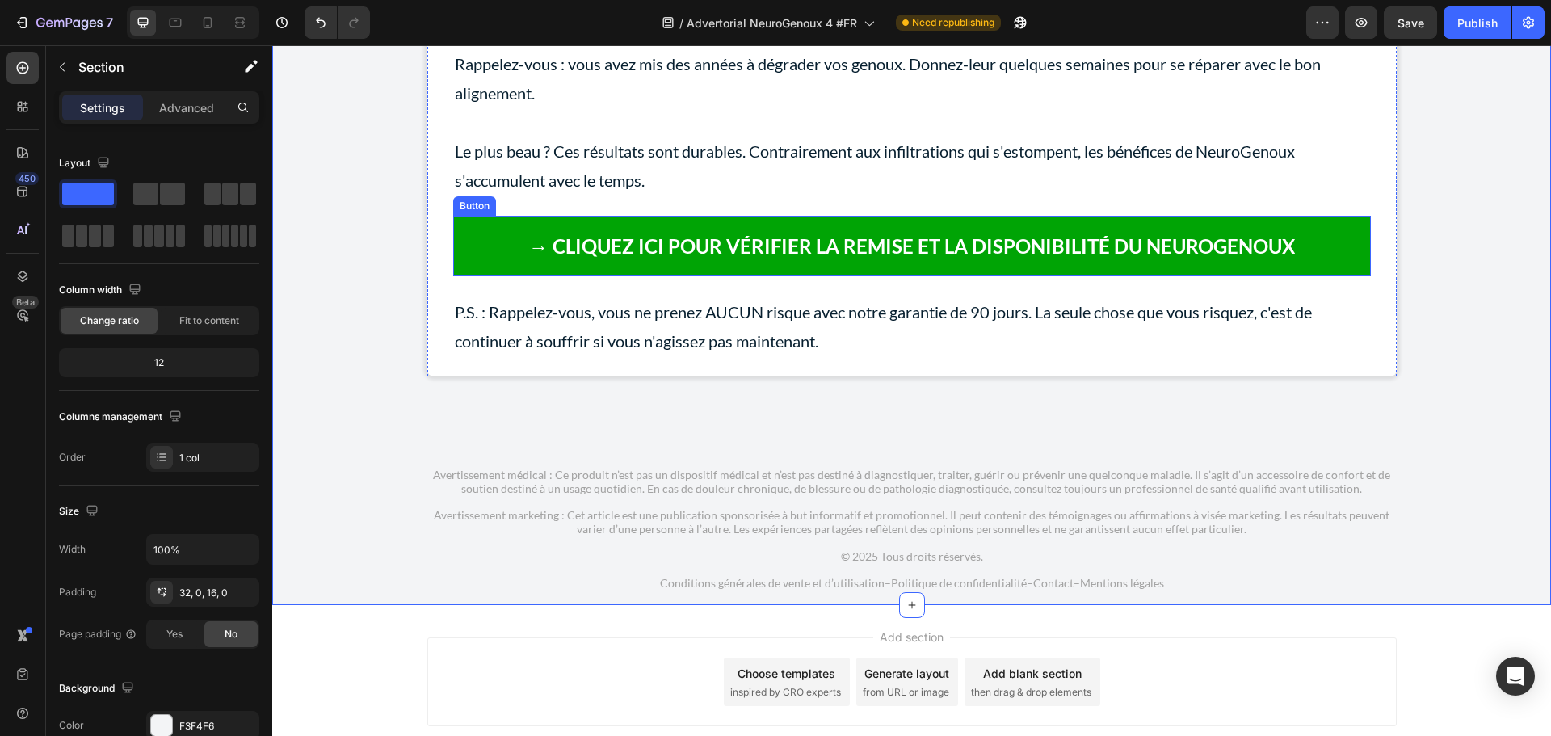
click at [505, 276] on link "→ CLIQUEZ ICI POUR VÉRIFIER LA REMISE ET LA DISPONIBILITÉ DU NEUROGENOUX" at bounding box center [912, 246] width 918 height 61
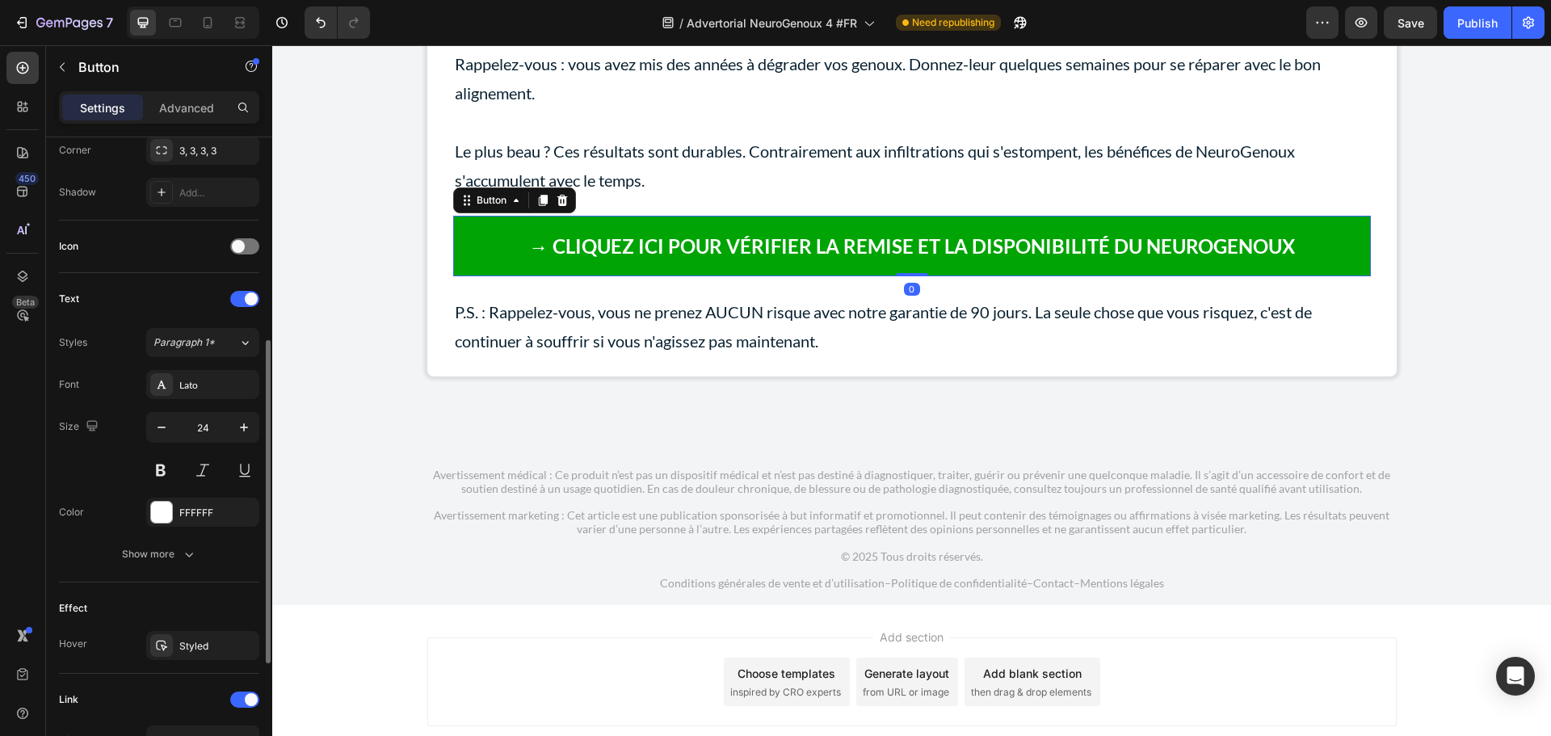
scroll to position [640, 0]
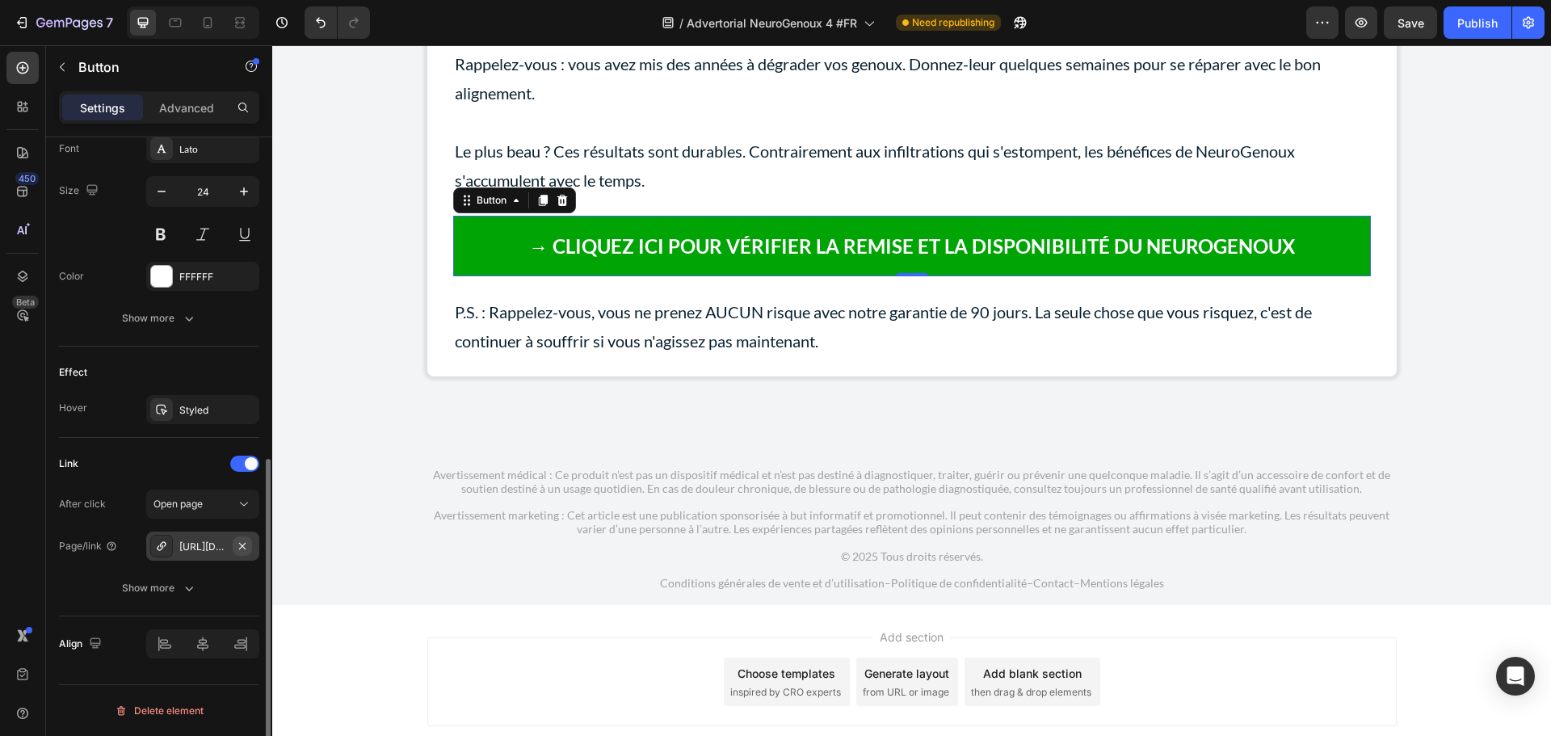
click at [245, 542] on icon "button" at bounding box center [242, 546] width 13 height 13
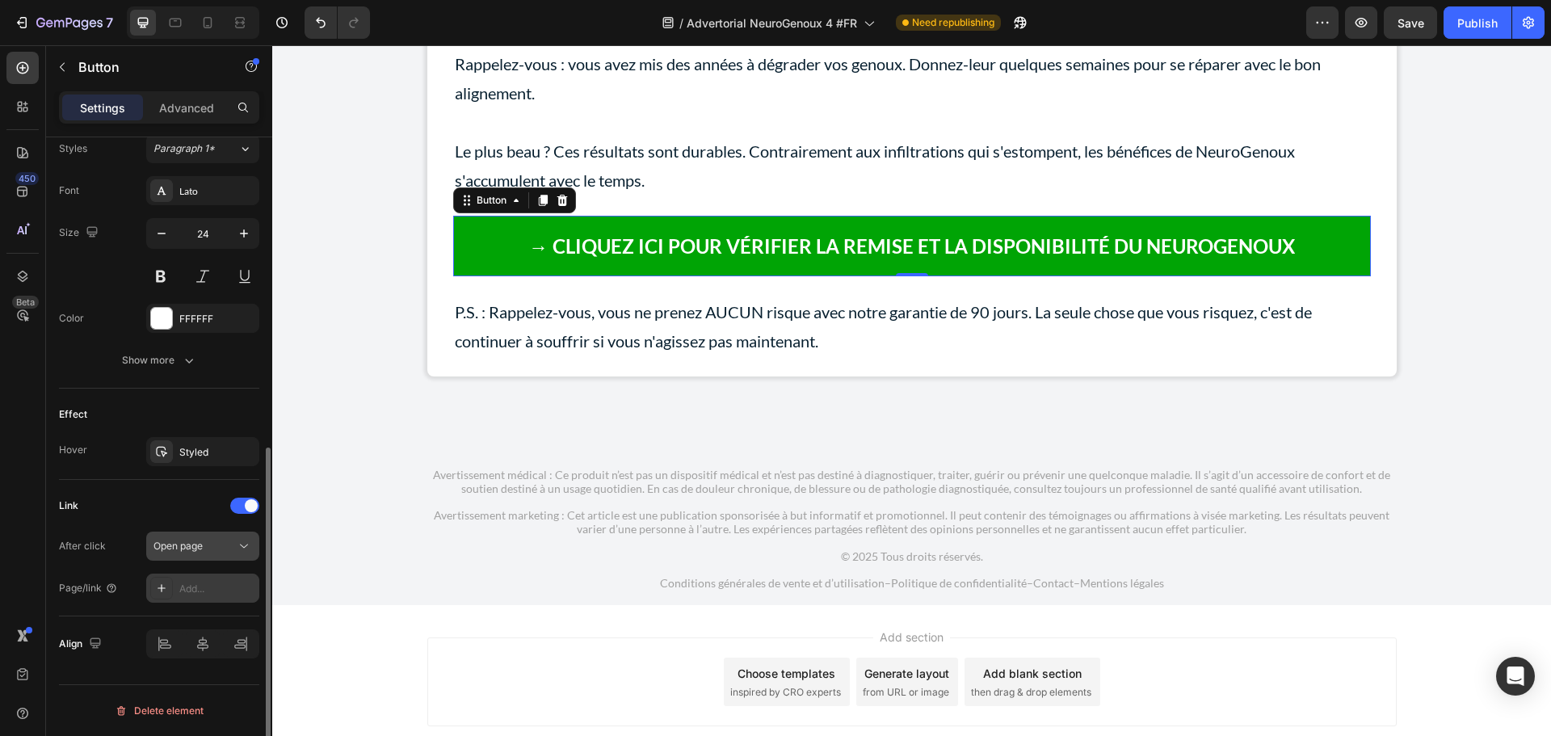
scroll to position [598, 0]
click at [195, 587] on div "Add..." at bounding box center [217, 589] width 76 height 15
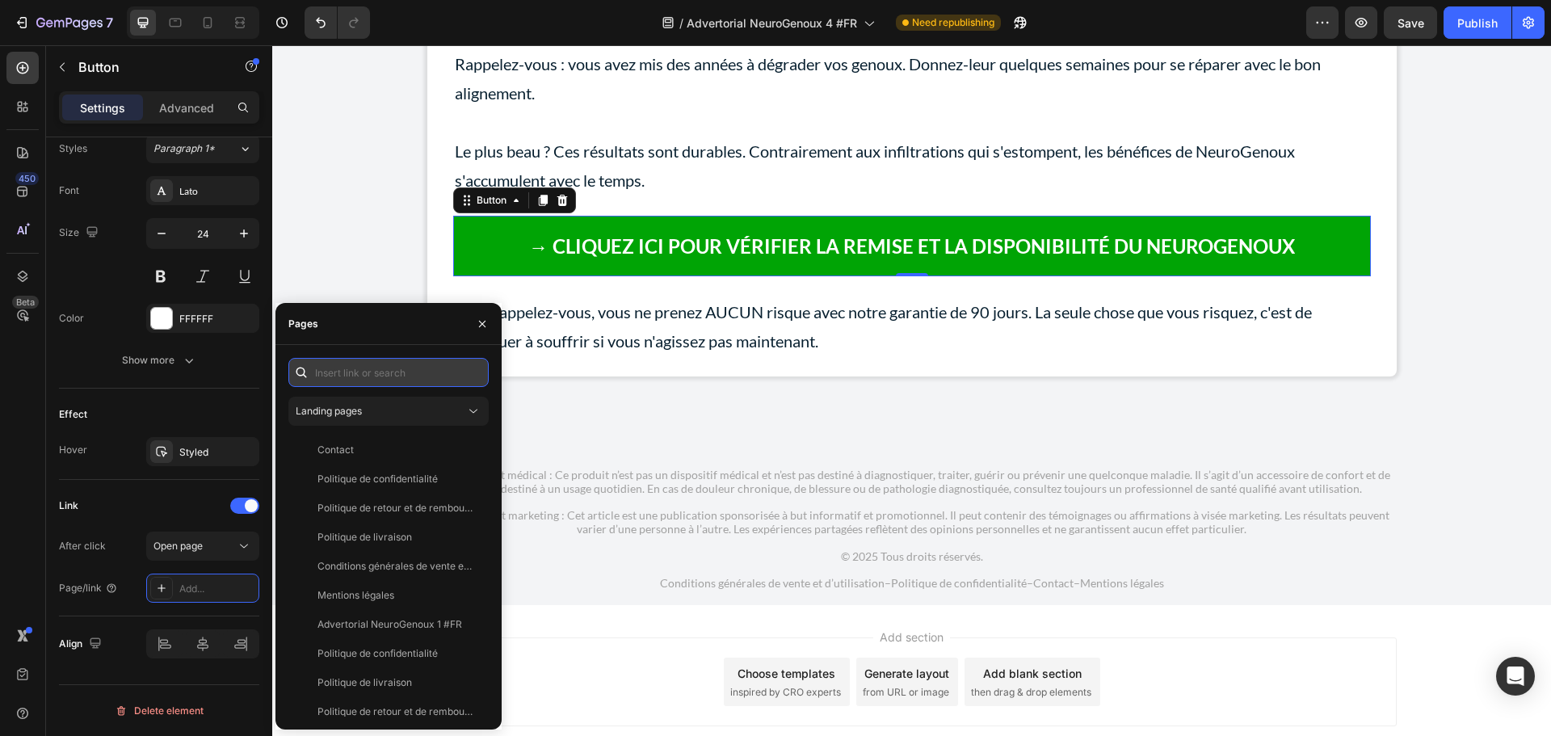
click at [347, 382] on input "text" at bounding box center [388, 372] width 200 height 29
paste input "[URL][DOMAIN_NAME]"
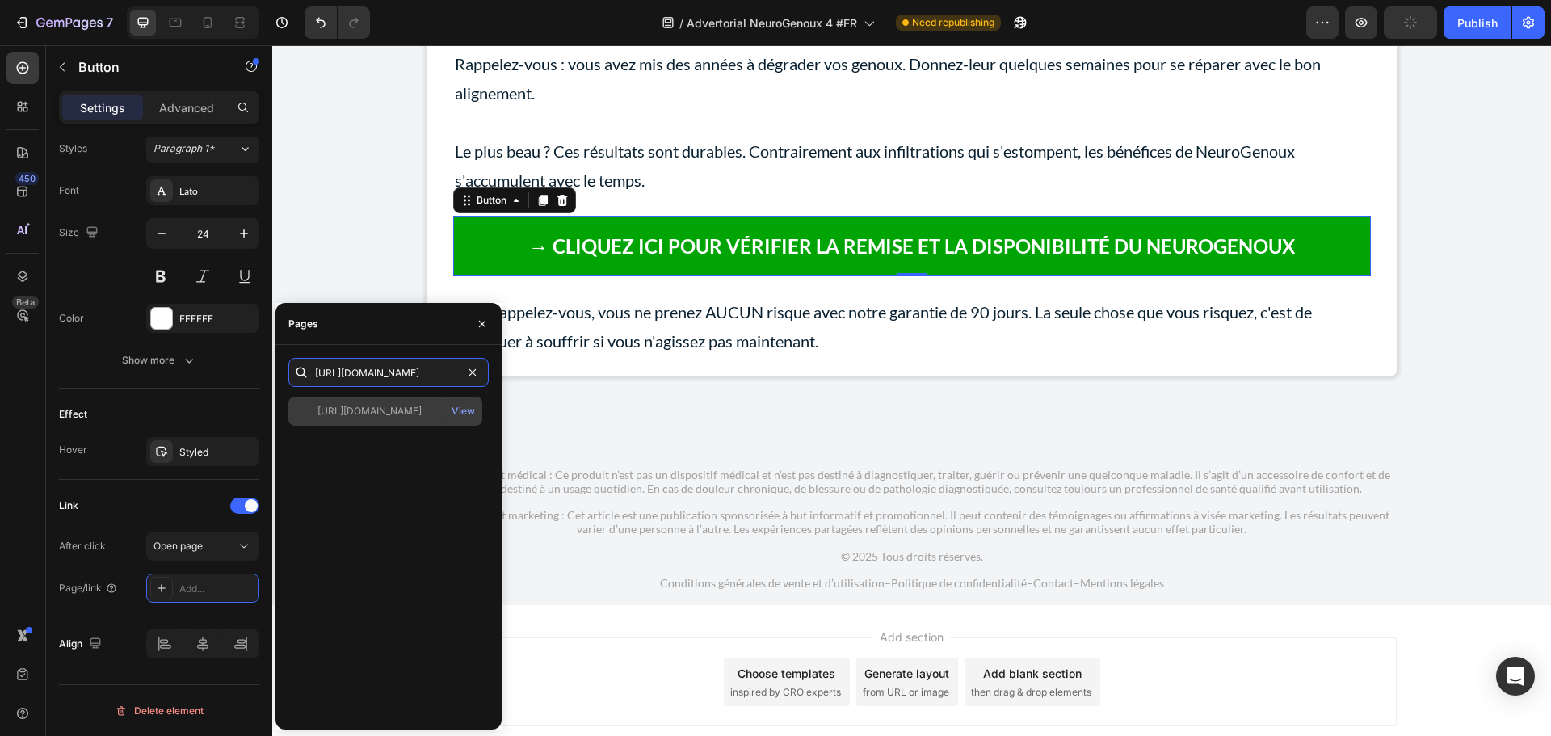
type input "[URL][DOMAIN_NAME]"
click at [358, 407] on div "[URL][DOMAIN_NAME]" at bounding box center [370, 411] width 104 height 15
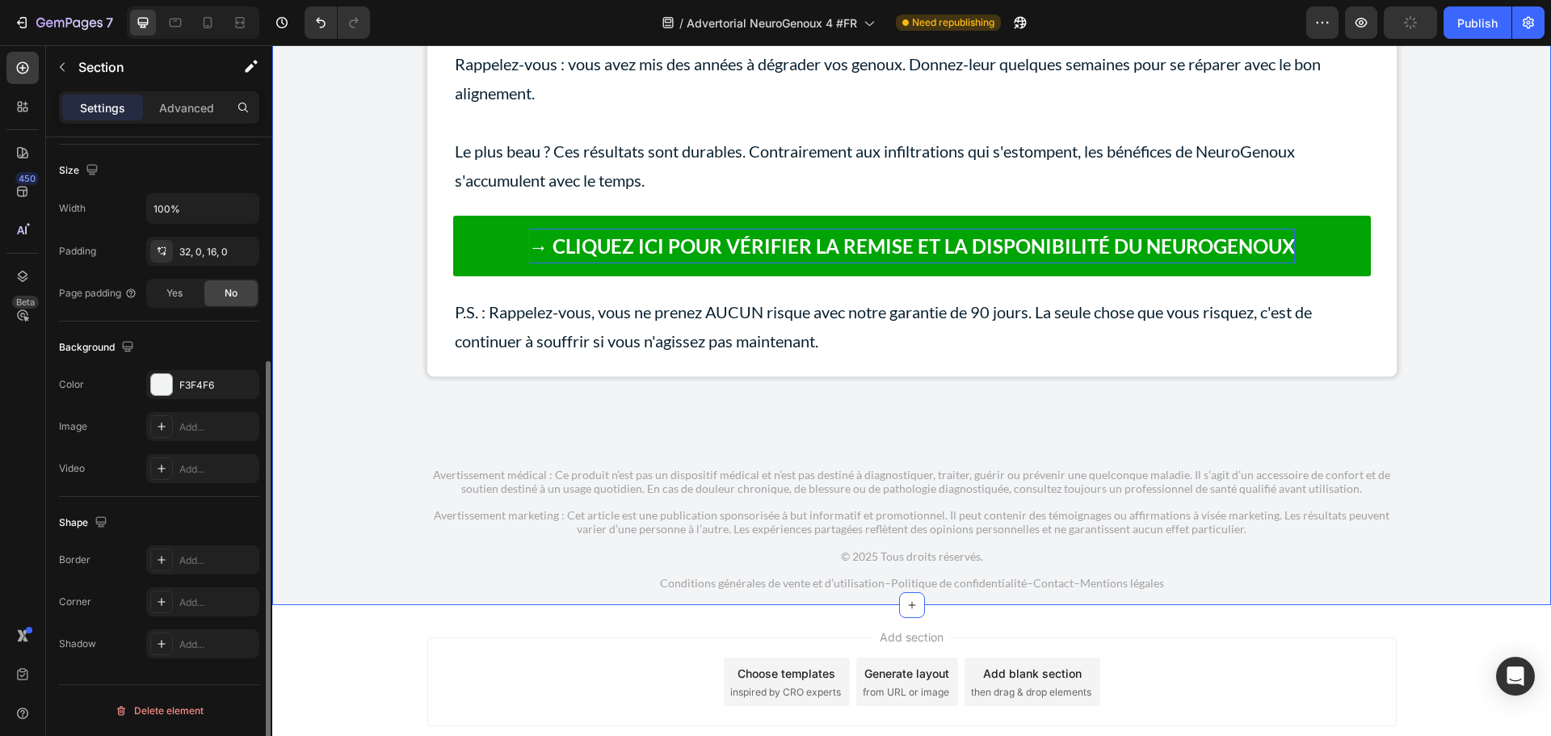
scroll to position [0, 0]
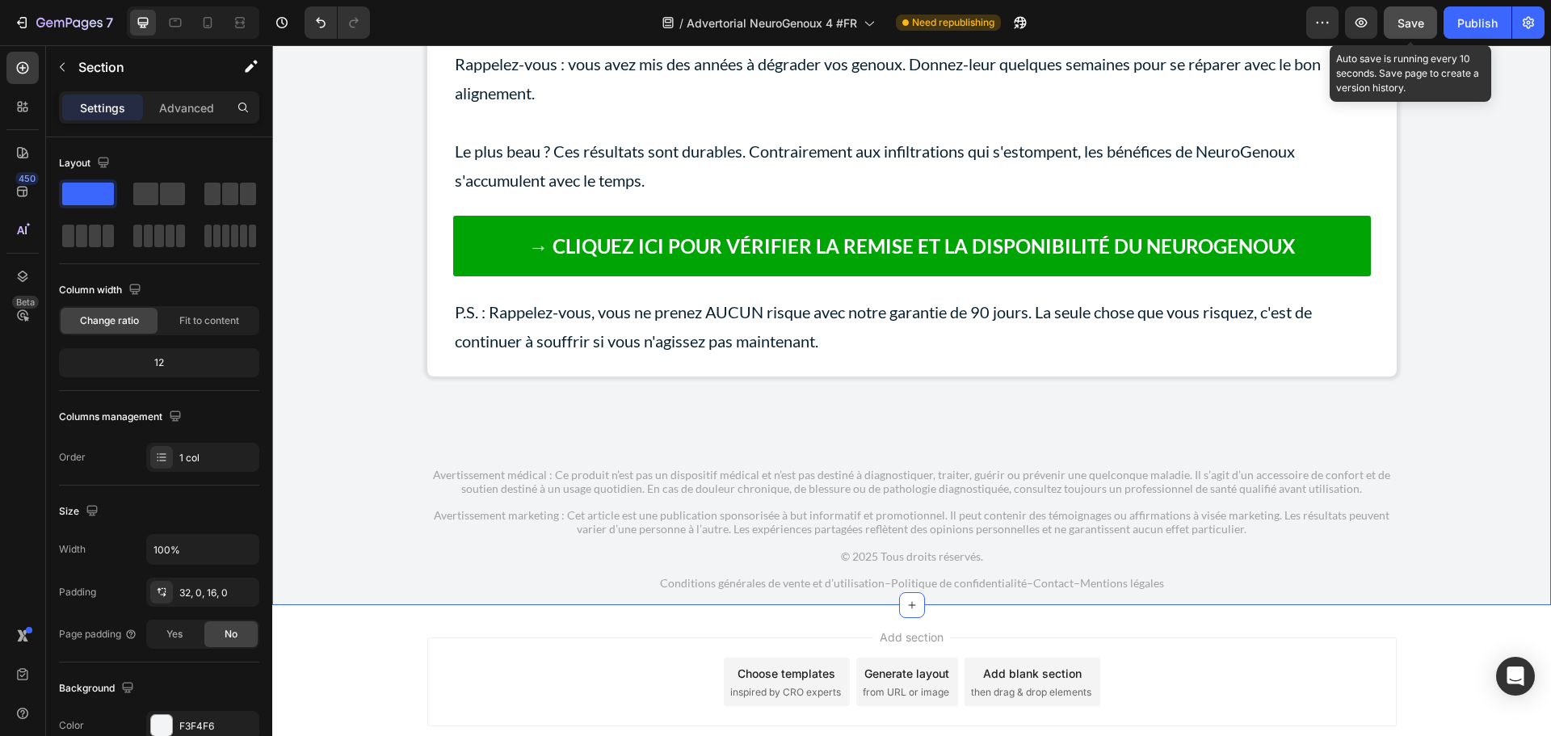
click at [1417, 28] on span "Save" at bounding box center [1411, 23] width 27 height 14
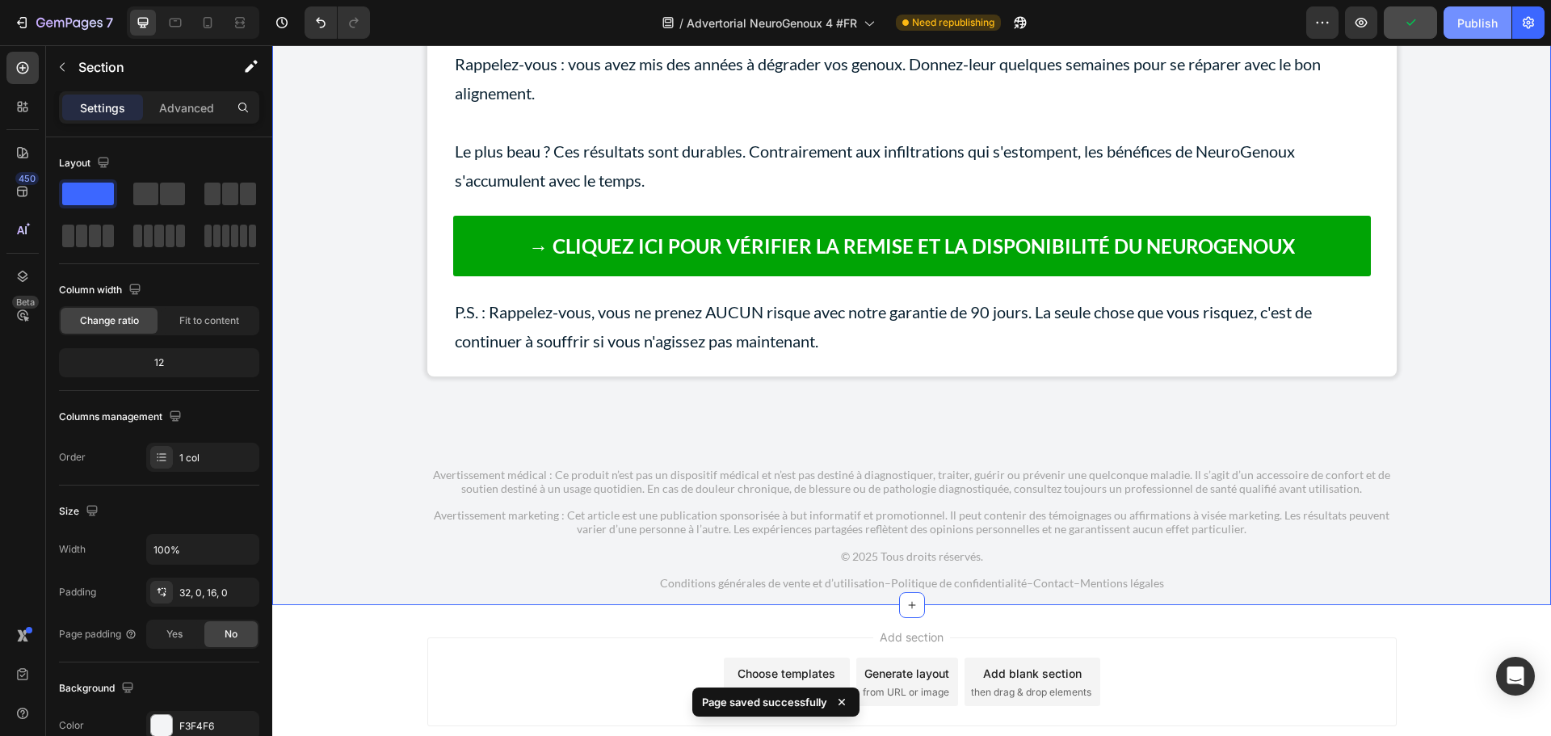
click at [1478, 18] on div "Publish" at bounding box center [1478, 23] width 40 height 17
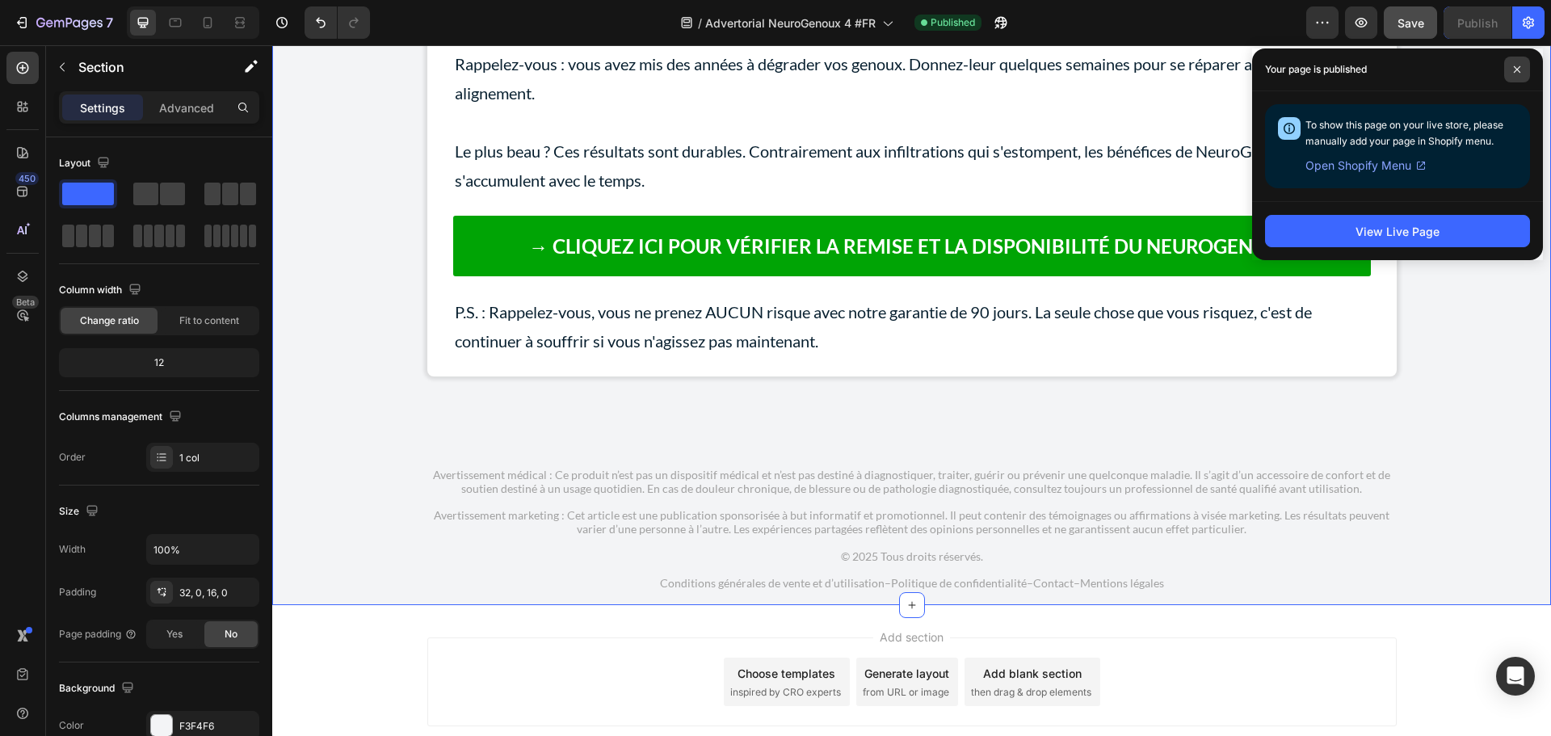
click at [1511, 65] on span at bounding box center [1517, 70] width 26 height 26
